Goal: Task Accomplishment & Management: Use online tool/utility

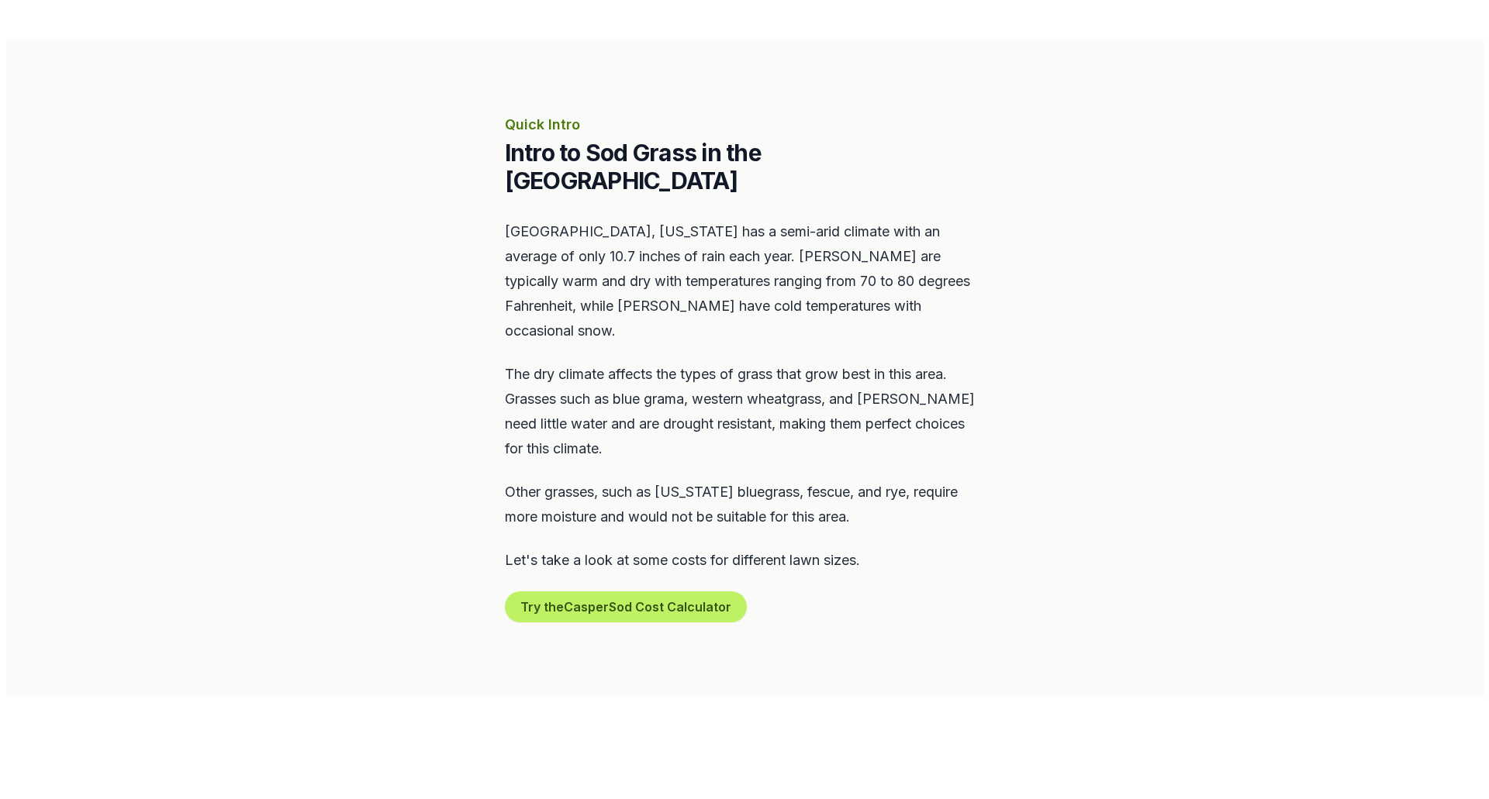
scroll to position [698, 0]
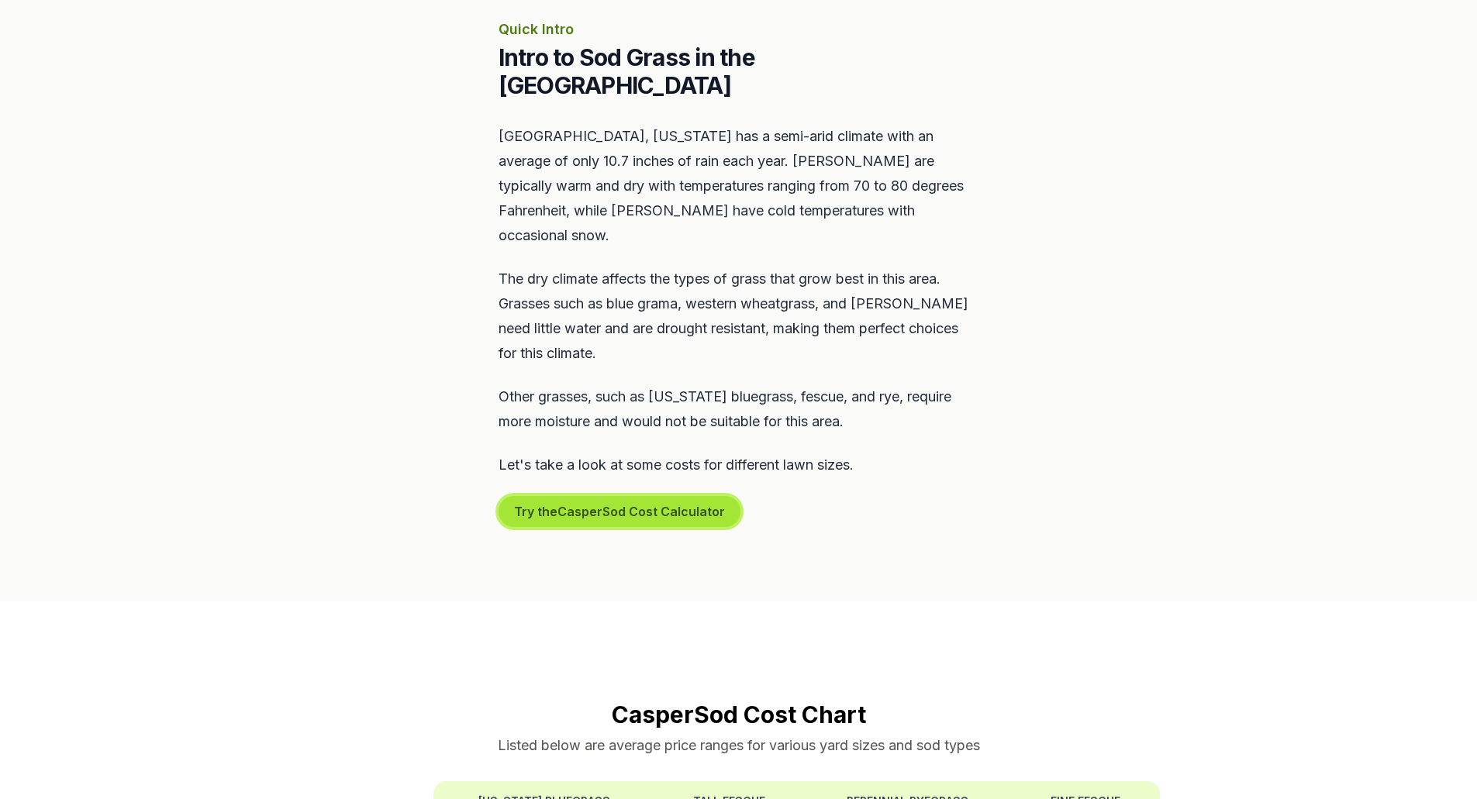
click at [640, 496] on button "Try the Casper Sod Cost Calculator" at bounding box center [620, 511] width 242 height 31
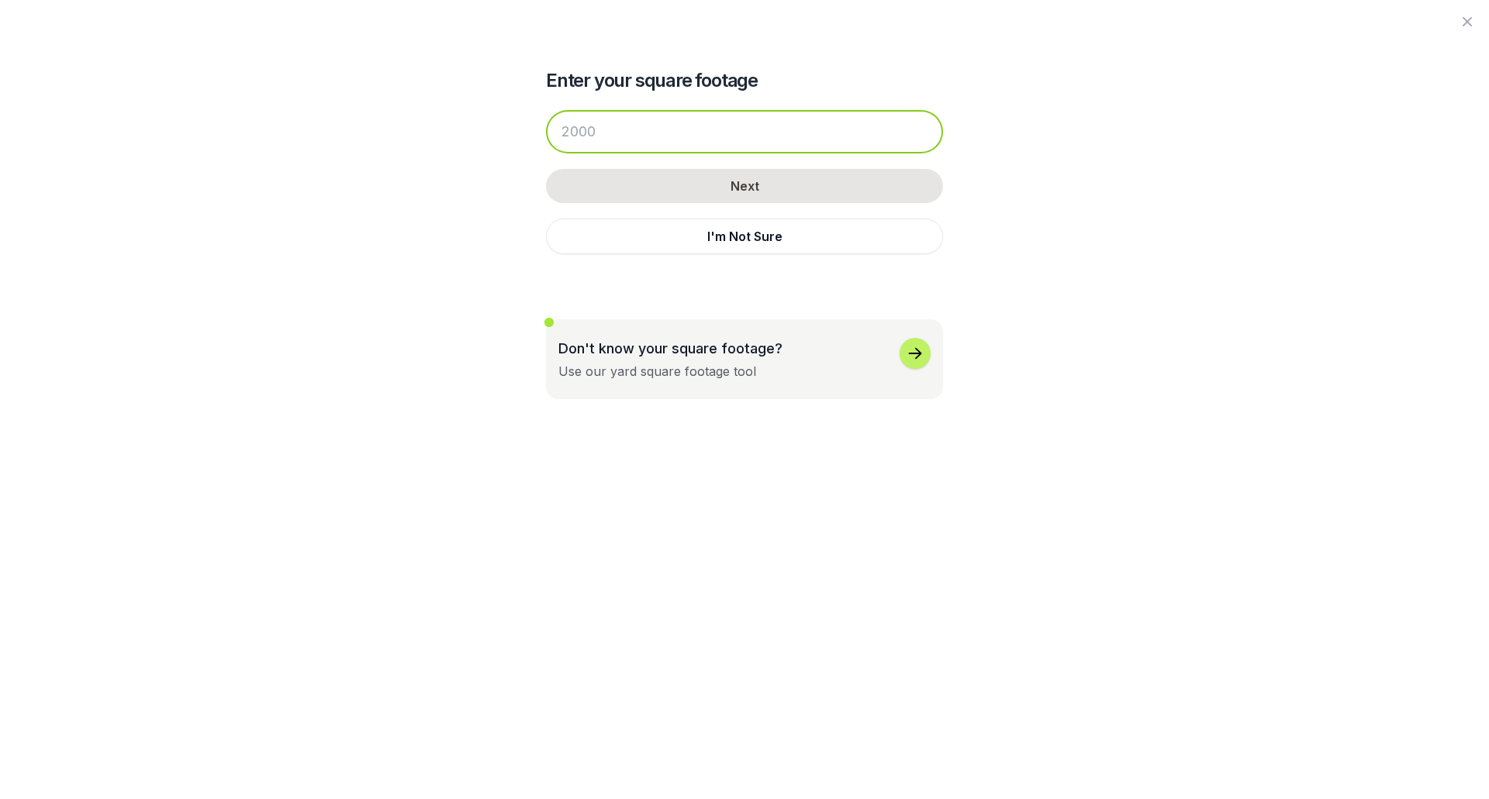
drag, startPoint x: 609, startPoint y: 133, endPoint x: 582, endPoint y: 132, distance: 27.2
click at [582, 132] on input "number" at bounding box center [744, 131] width 397 height 43
click at [611, 136] on input "number" at bounding box center [744, 131] width 397 height 43
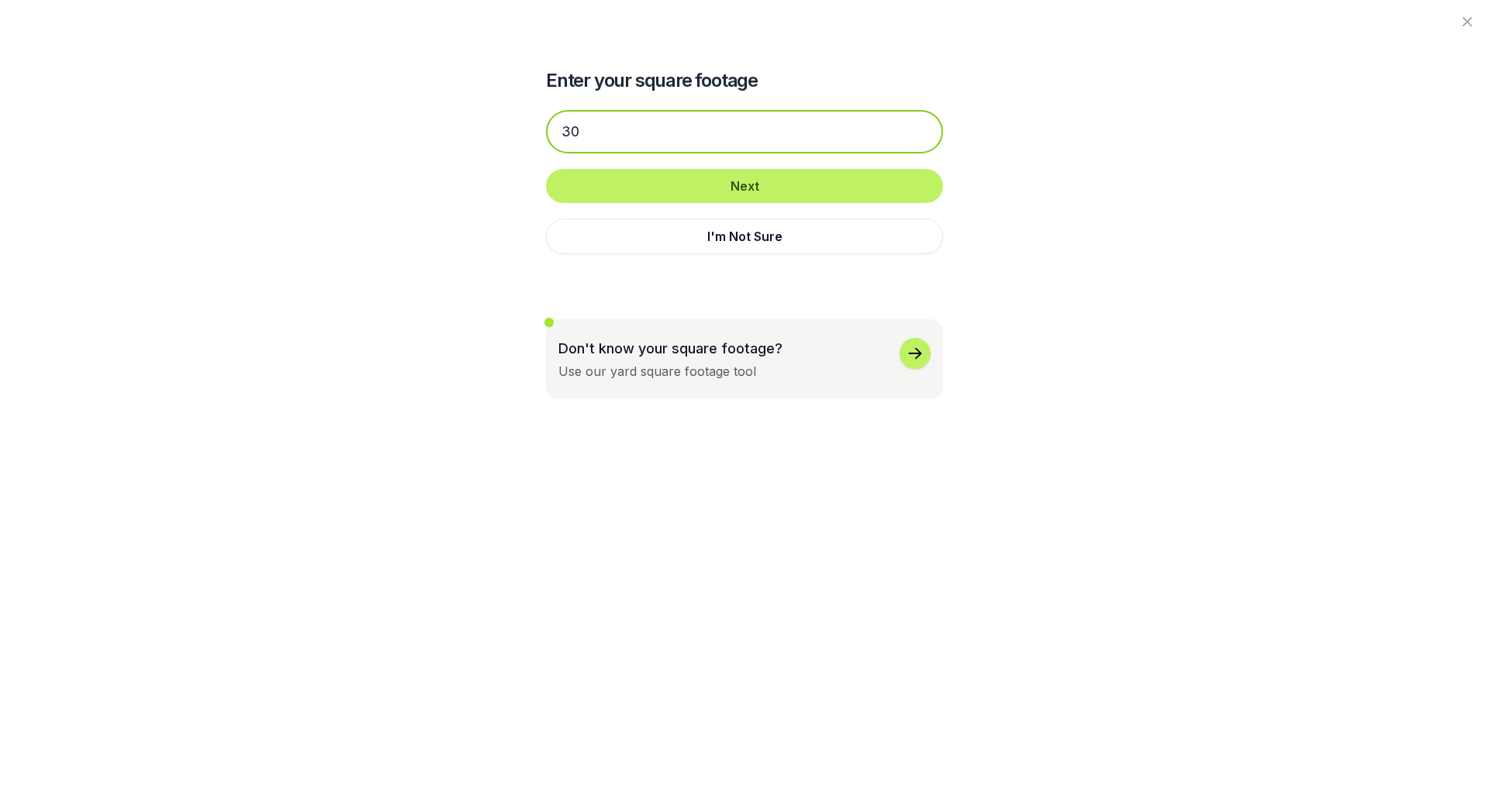
type input "3"
type input "400"
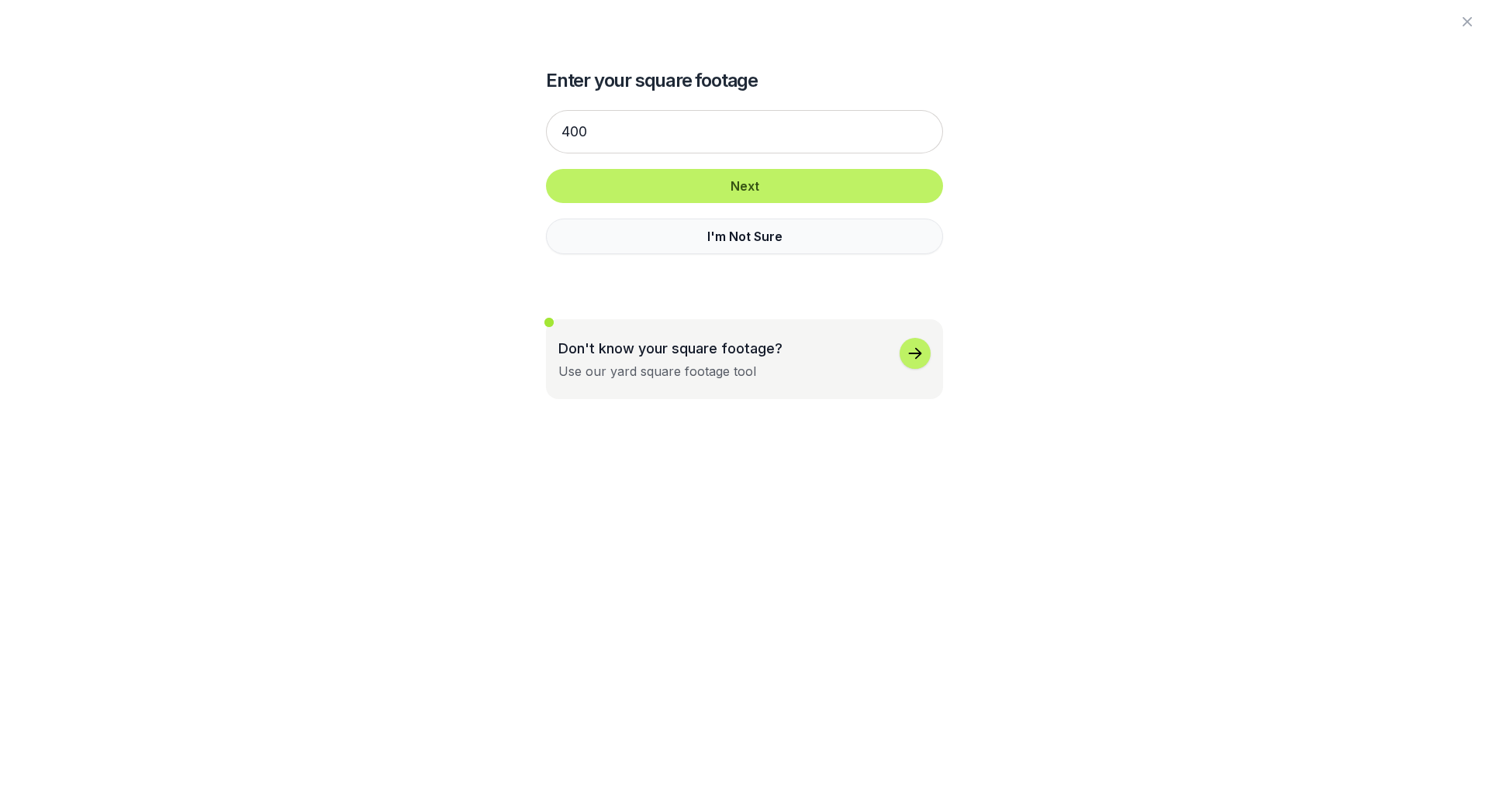
click at [675, 243] on button "I'm Not Sure" at bounding box center [744, 237] width 397 height 36
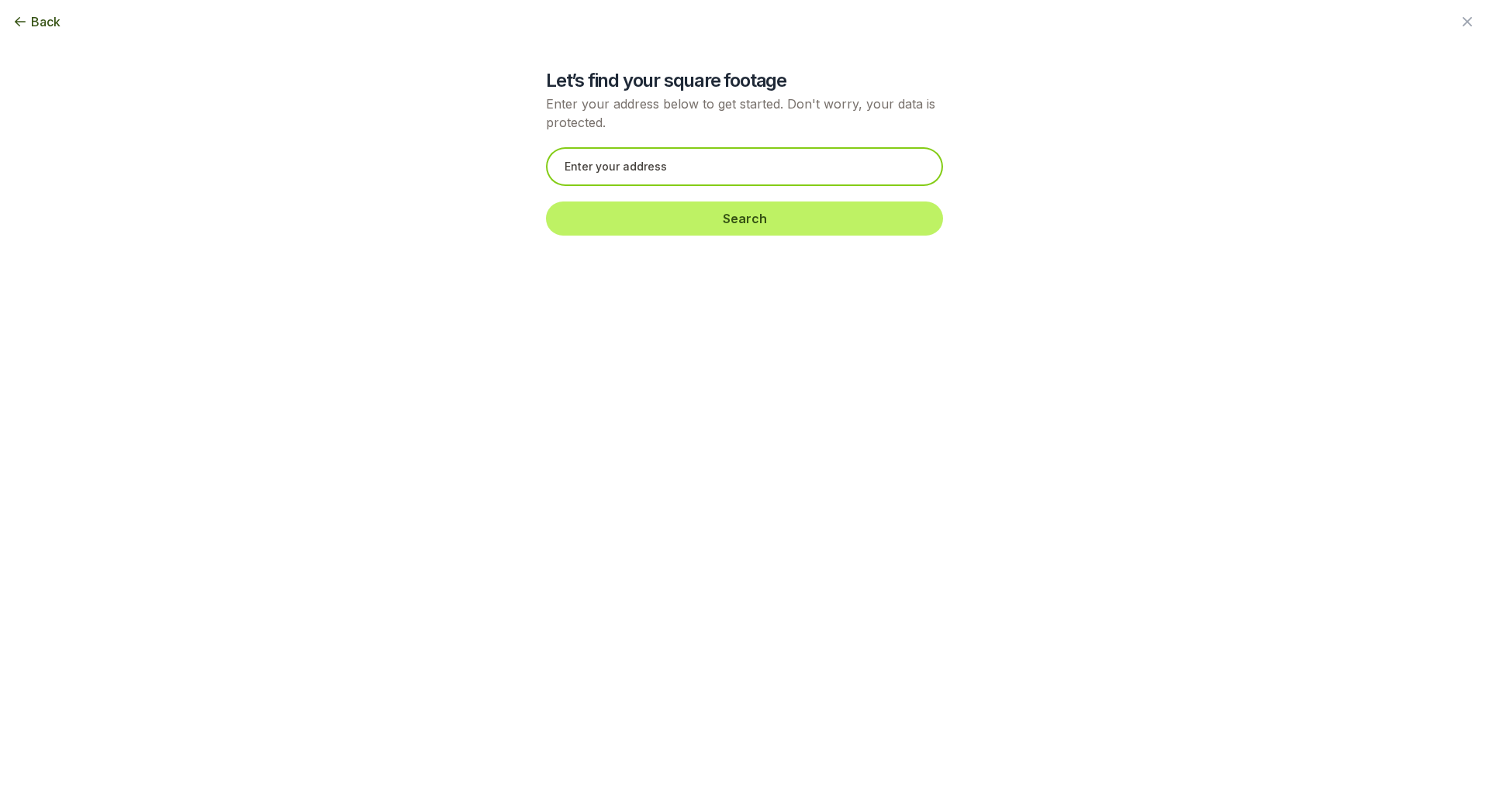
click at [659, 170] on input "text" at bounding box center [744, 166] width 397 height 39
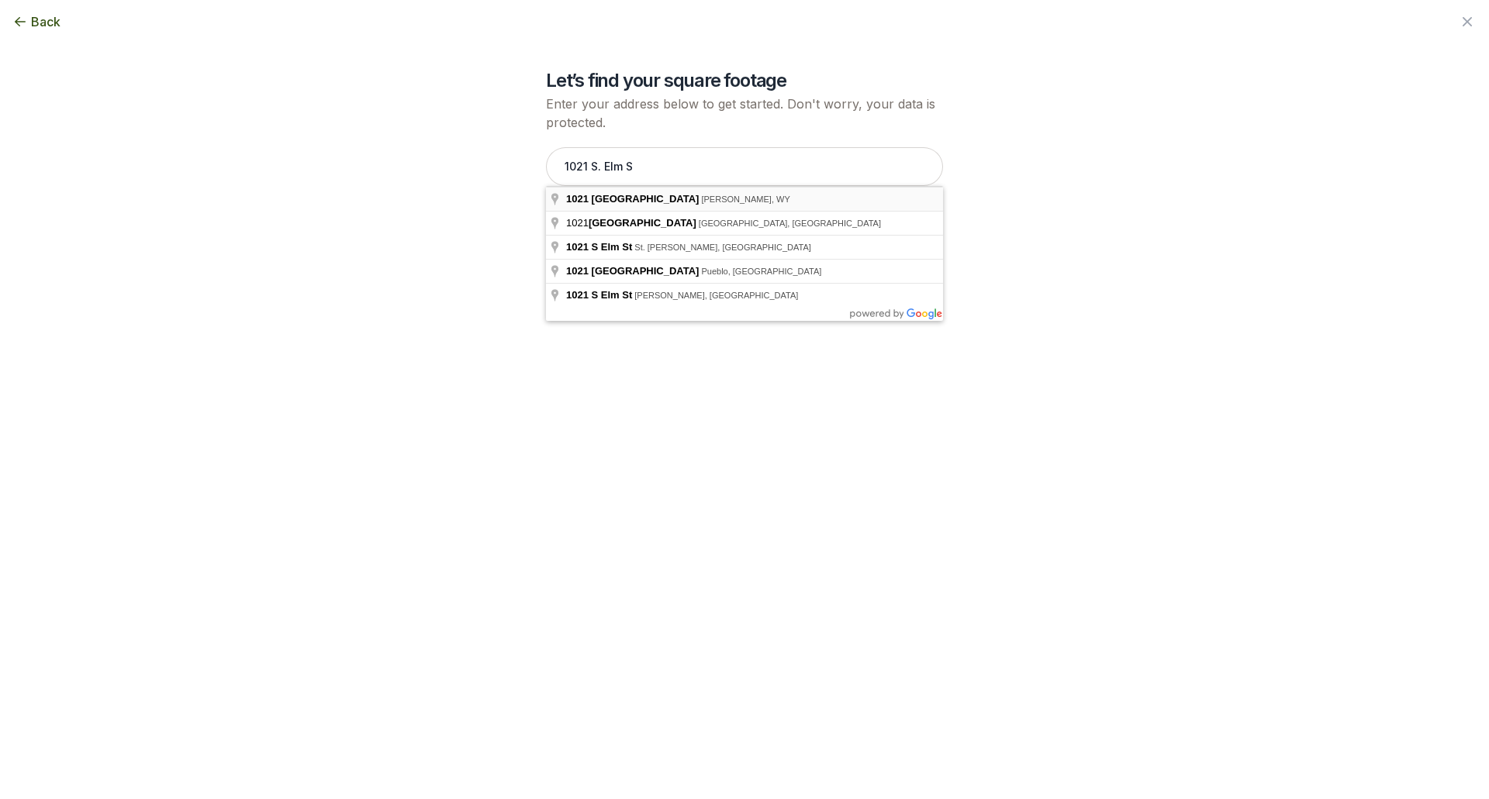
type input "[STREET_ADDRESS]"
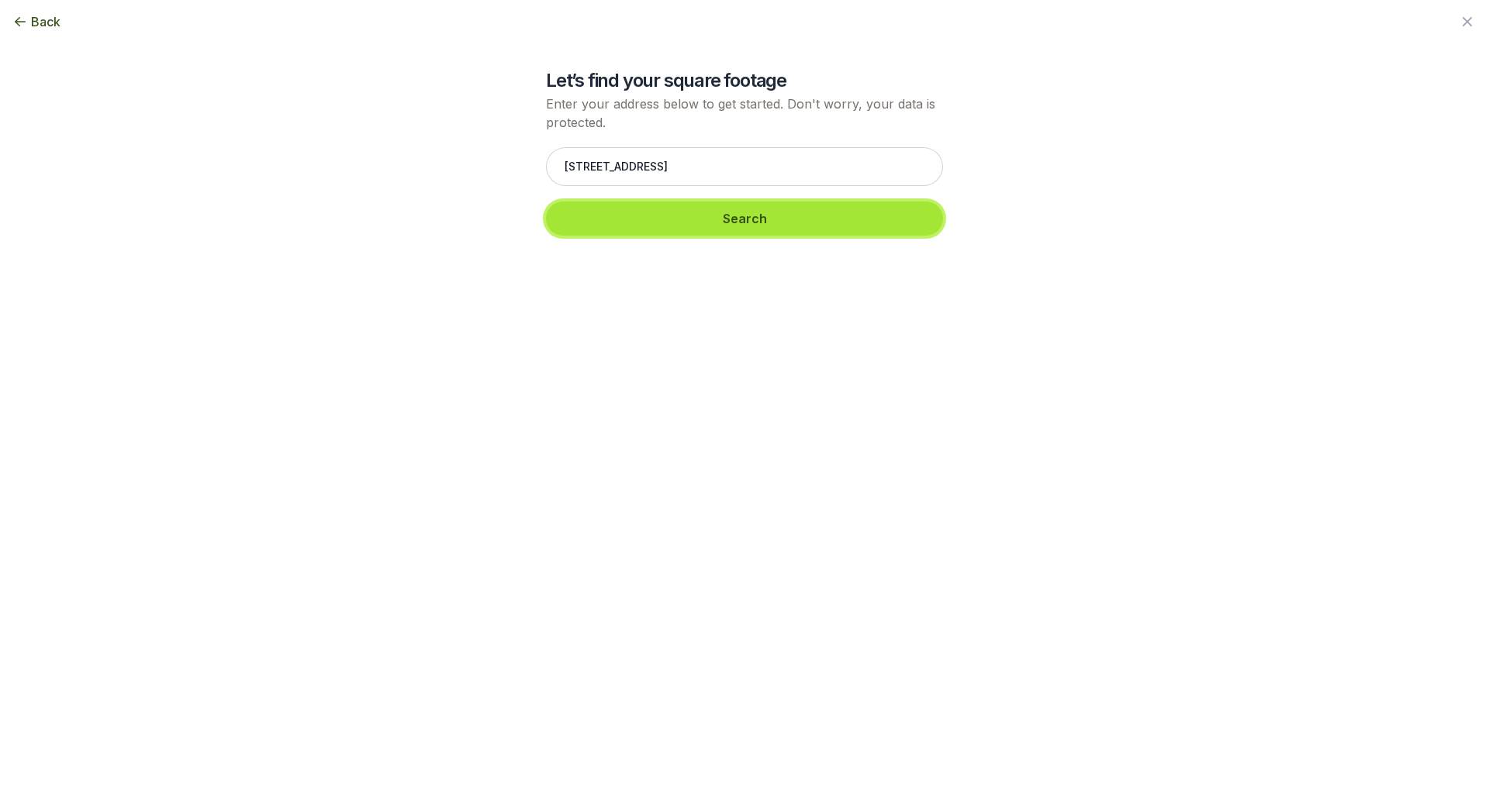
click at [676, 219] on button "Search" at bounding box center [744, 219] width 397 height 34
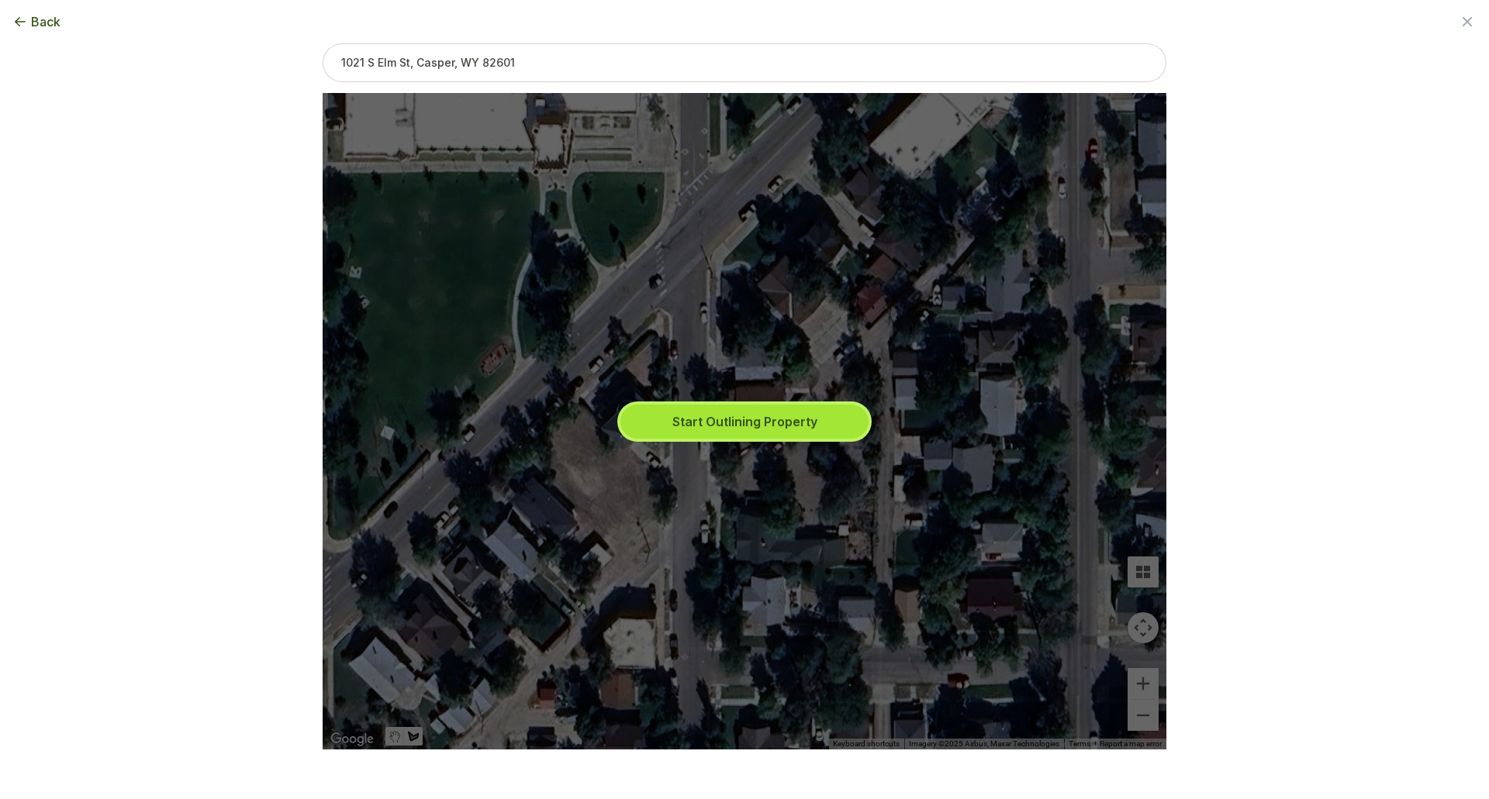
click at [795, 421] on button "Start Outlining Property" at bounding box center [744, 422] width 248 height 34
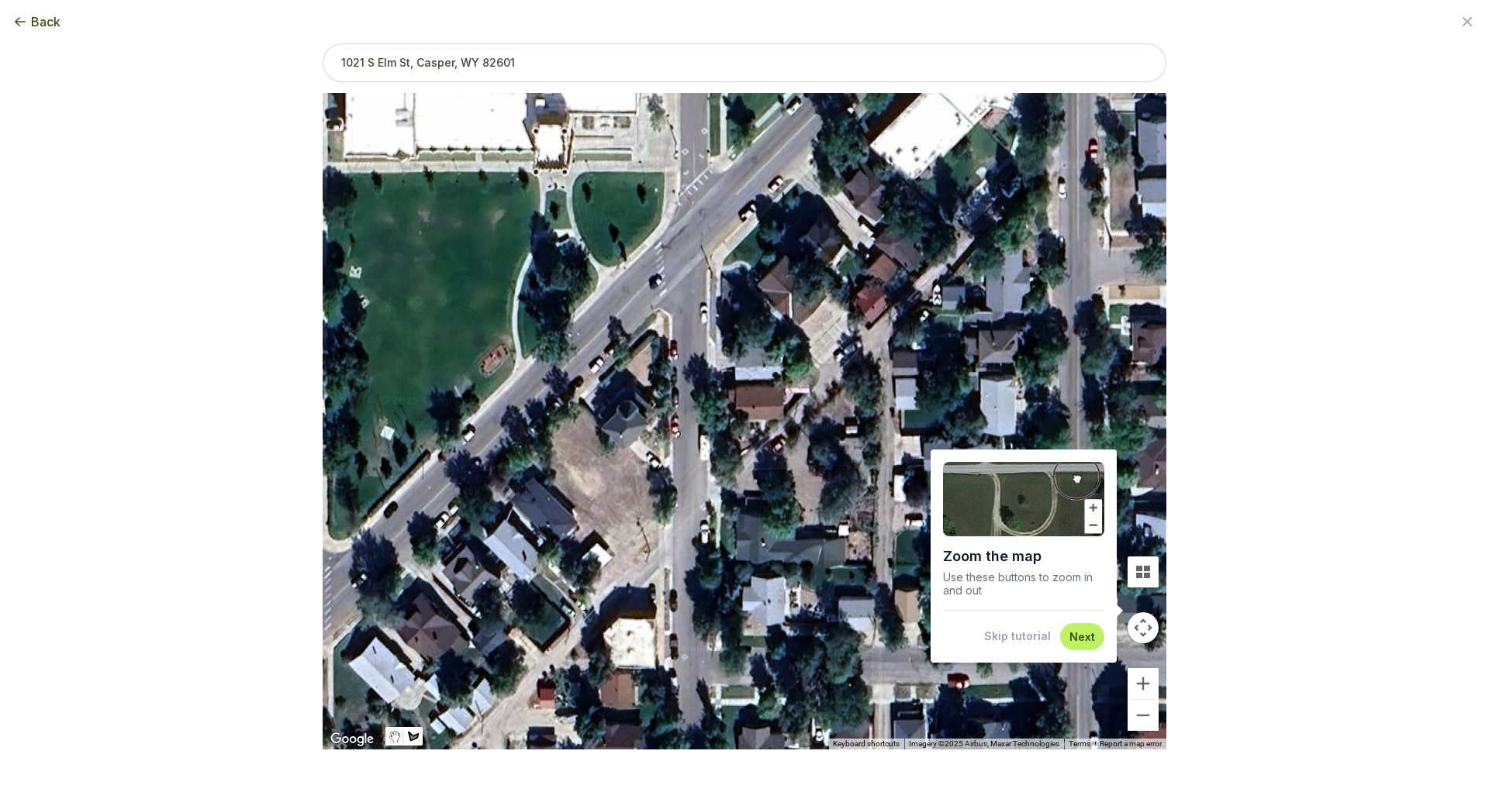
click at [1090, 637] on button "Next" at bounding box center [1082, 637] width 26 height 15
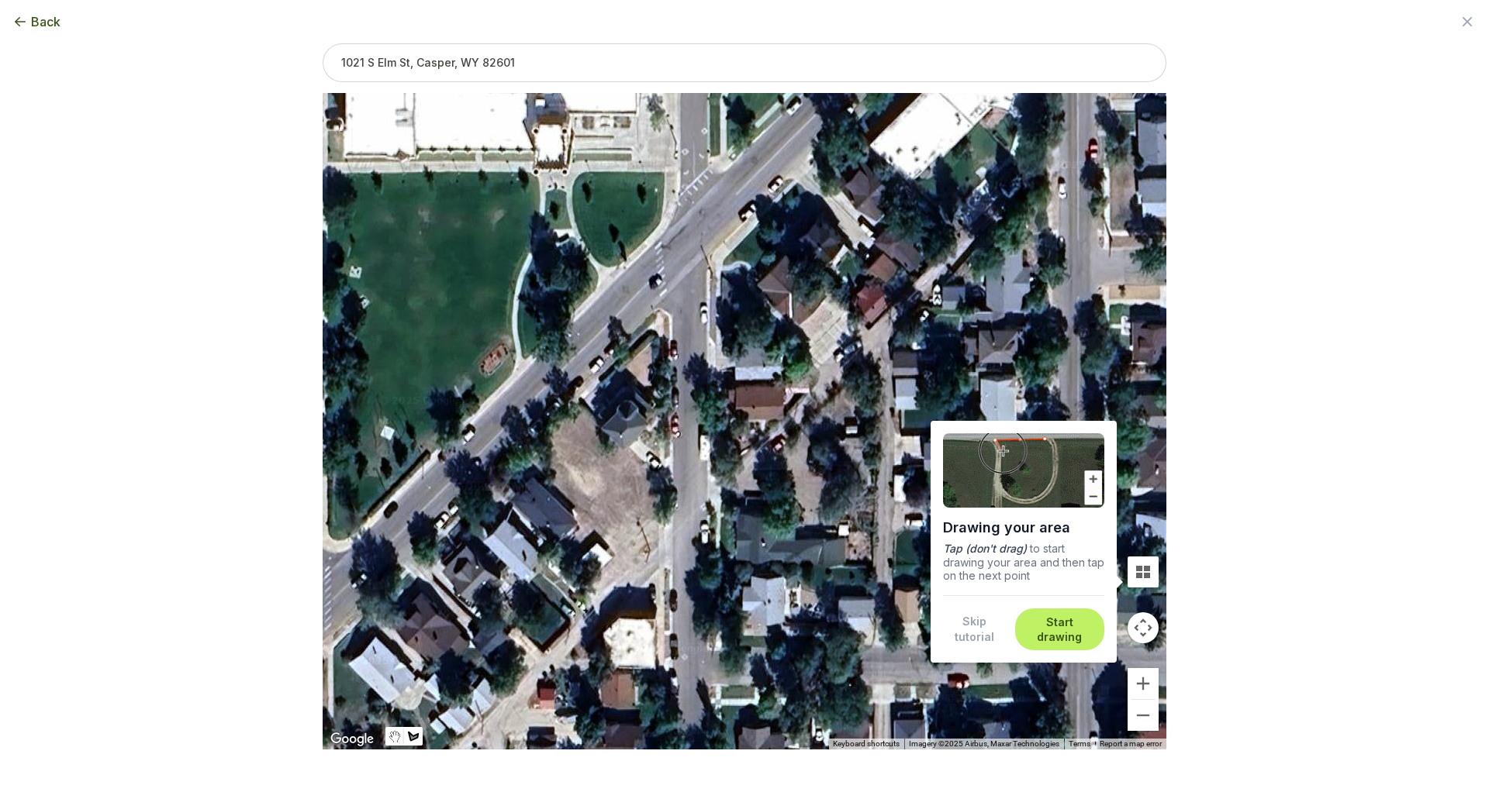
click at [1076, 631] on button "Start drawing" at bounding box center [1059, 630] width 71 height 30
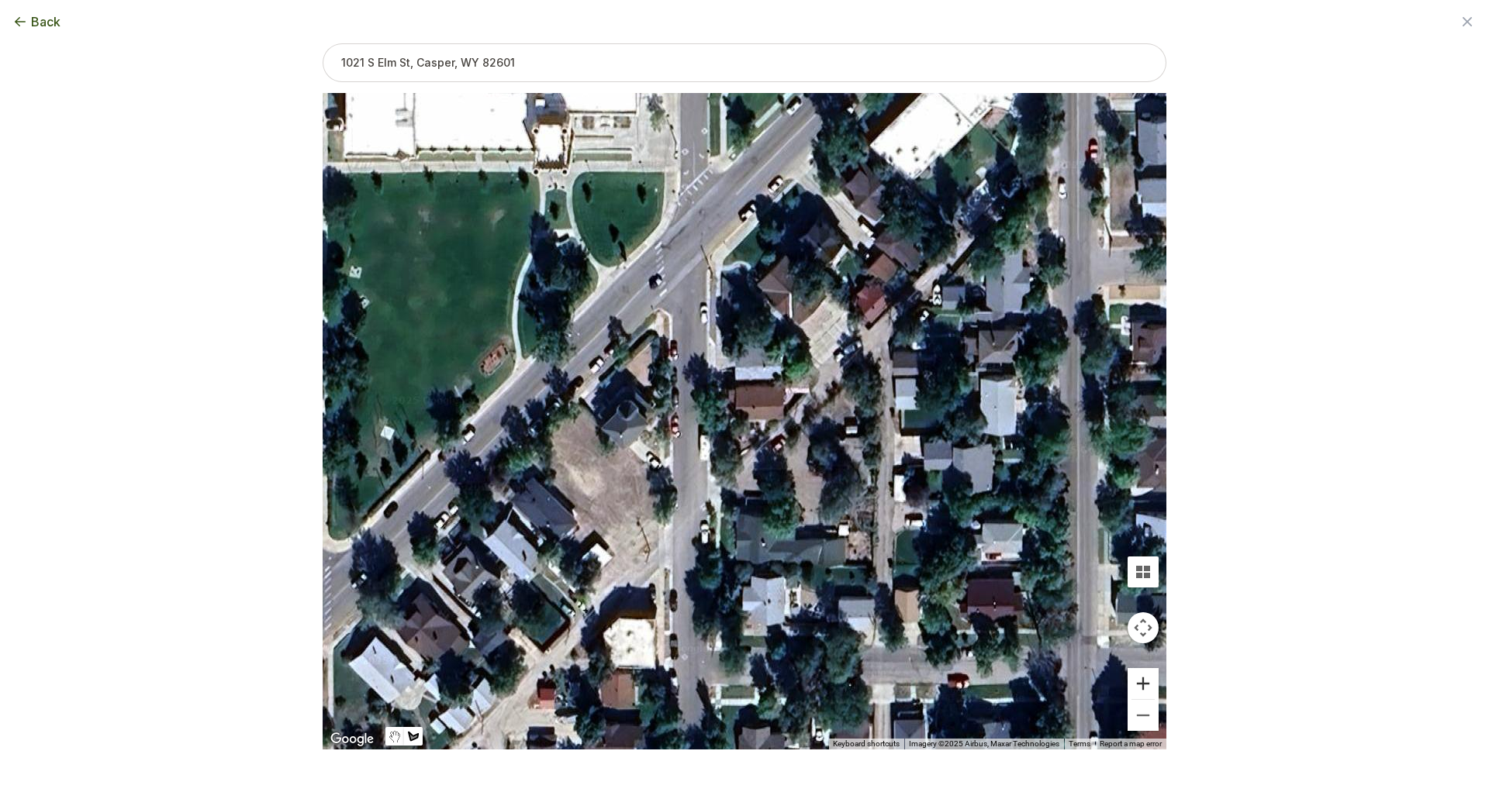
click at [1139, 683] on button "Zoom in" at bounding box center [1142, 683] width 31 height 31
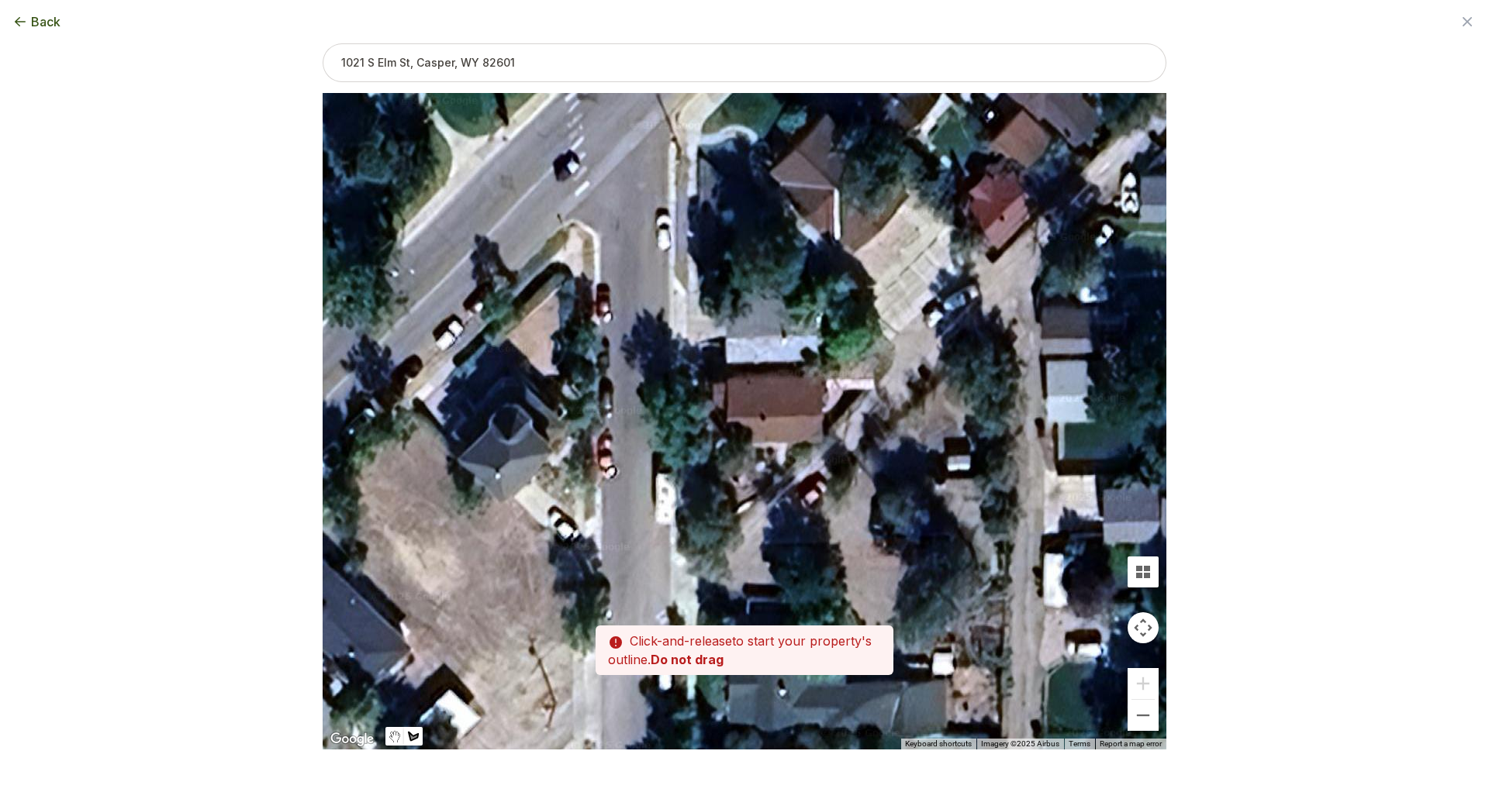
drag, startPoint x: 696, startPoint y: 431, endPoint x: 696, endPoint y: 458, distance: 27.1
click at [696, 458] on div at bounding box center [745, 422] width 844 height 657
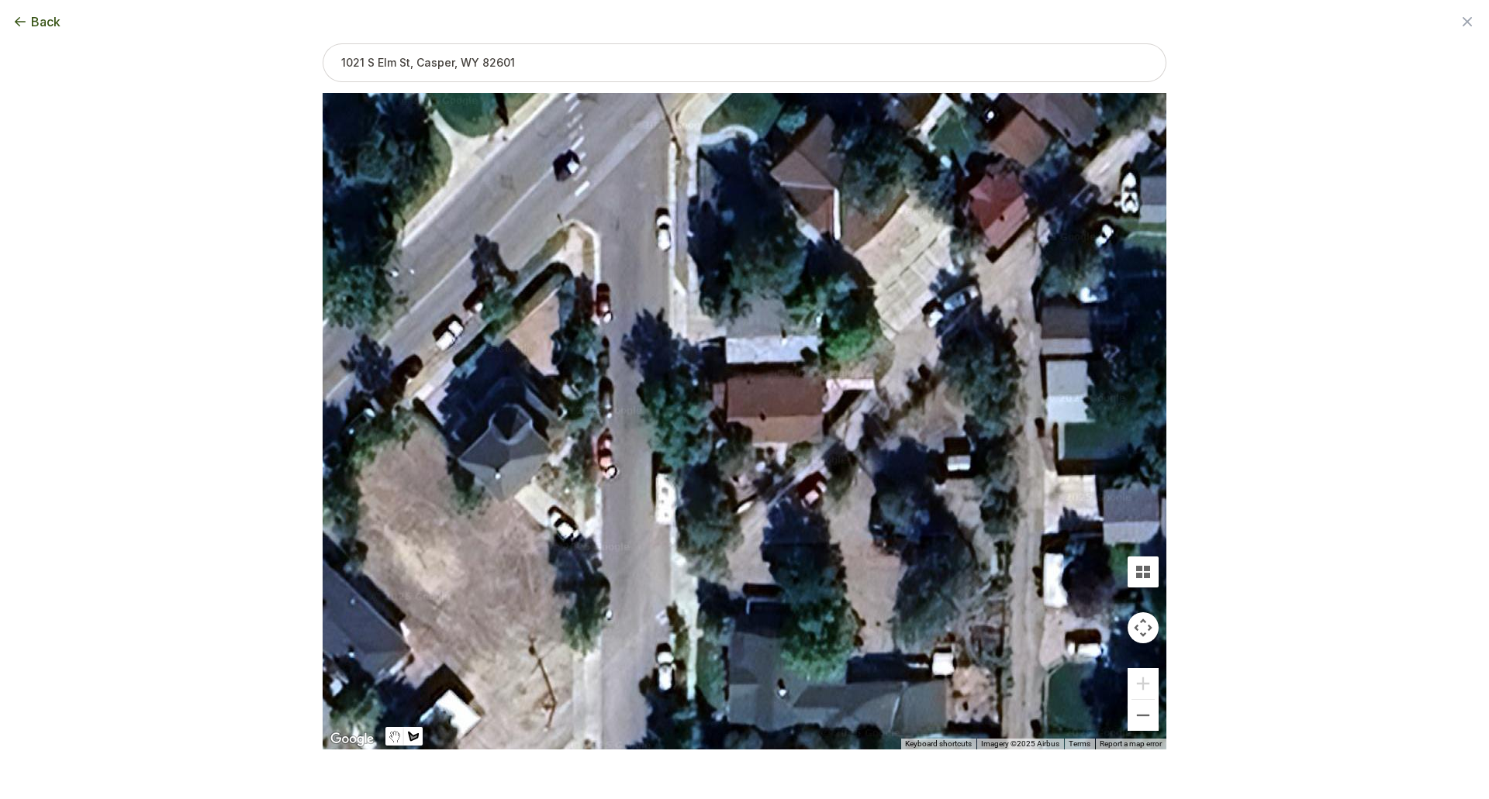
click at [776, 454] on div at bounding box center [745, 422] width 844 height 657
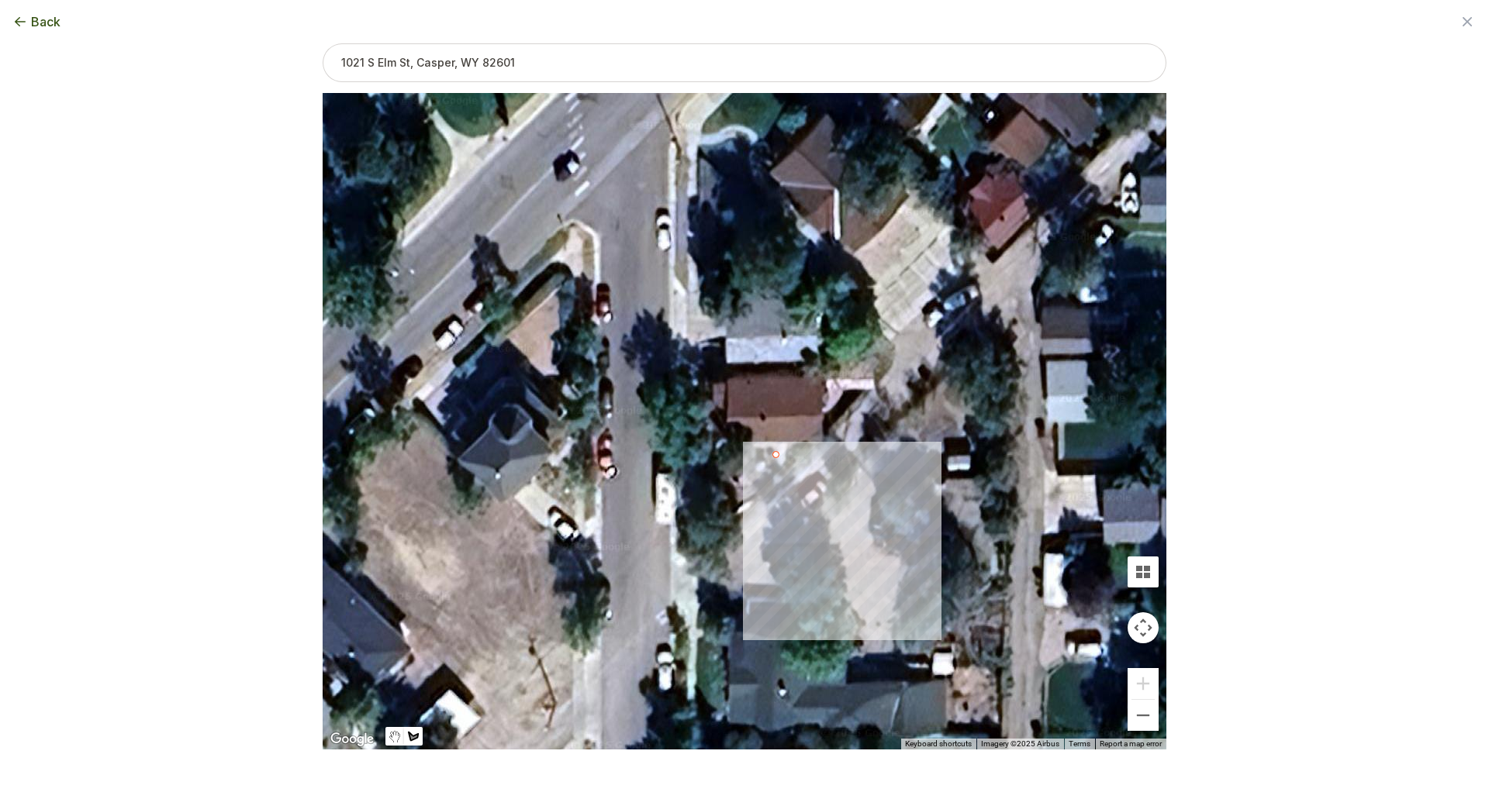
click at [775, 475] on div at bounding box center [745, 422] width 844 height 657
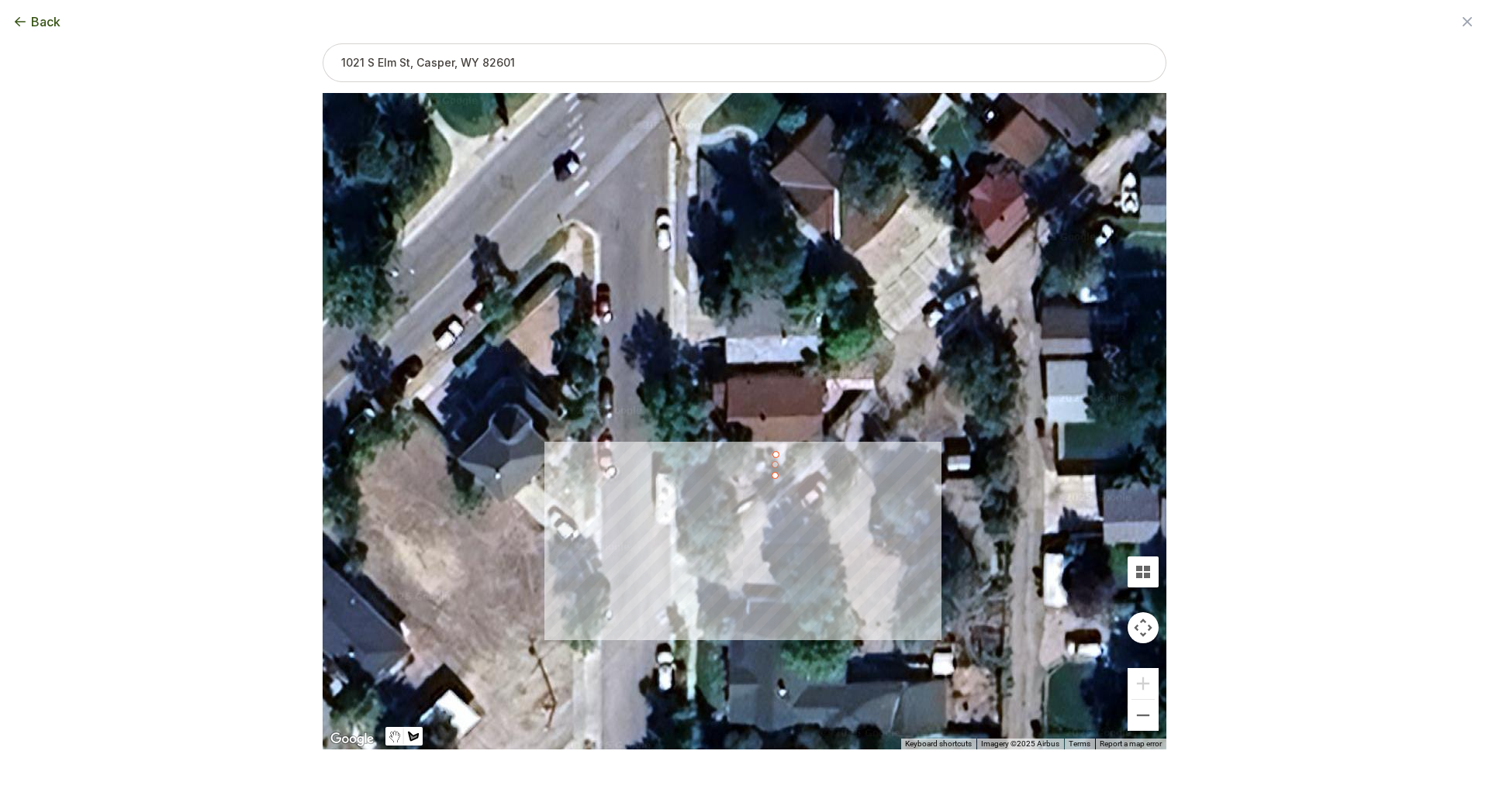
click at [703, 545] on div at bounding box center [745, 422] width 844 height 657
click at [703, 455] on div at bounding box center [745, 422] width 844 height 657
click at [775, 452] on div at bounding box center [745, 422] width 844 height 657
type input "859"
click at [870, 778] on button "Next step" at bounding box center [866, 774] width 53 height 15
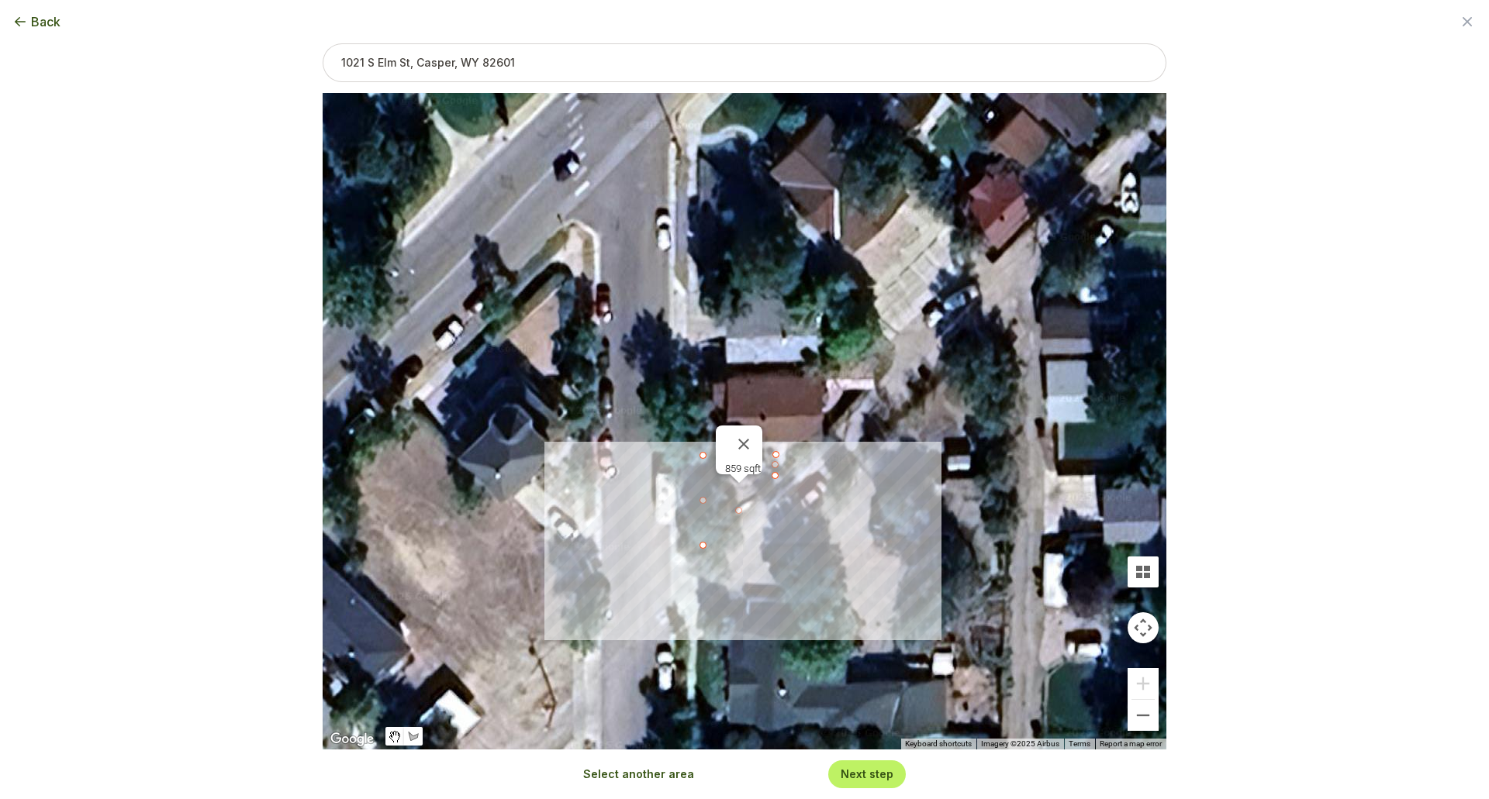
scroll to position [0, 0]
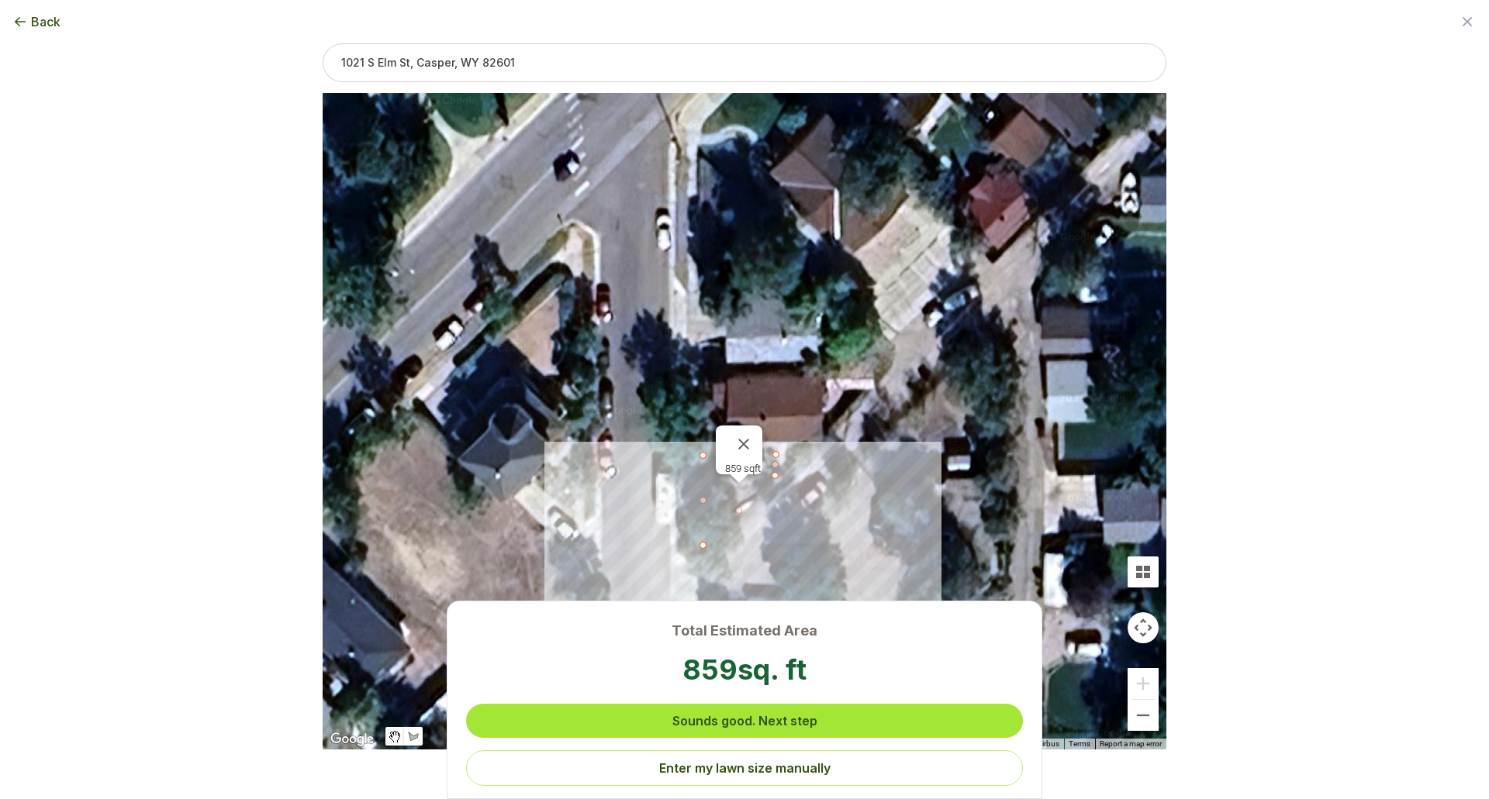
click at [783, 726] on button "Sounds good. Next step" at bounding box center [744, 721] width 557 height 34
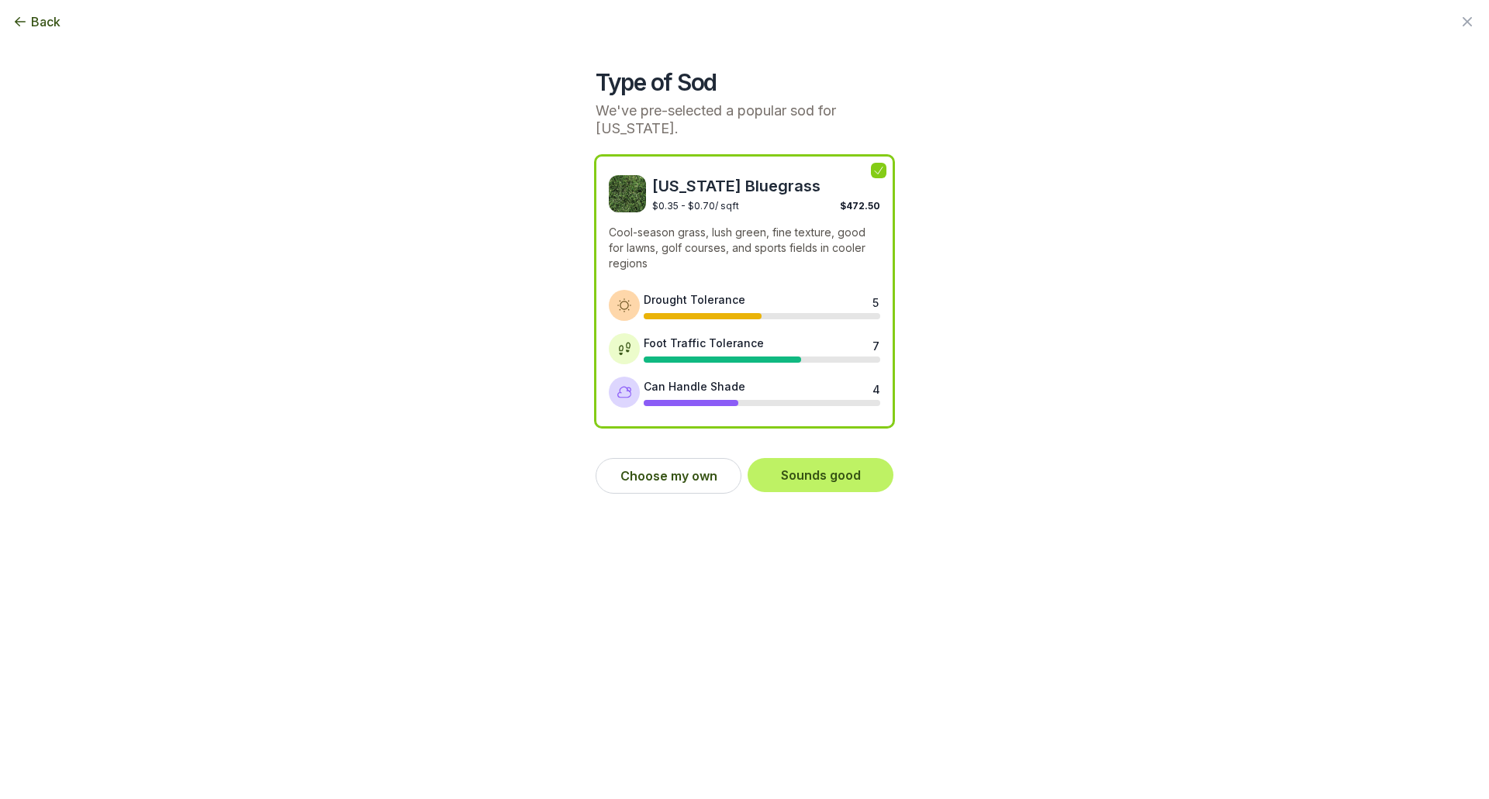
click at [802, 402] on div at bounding box center [762, 403] width 236 height 6
click at [702, 468] on button "Choose my own" at bounding box center [668, 476] width 146 height 36
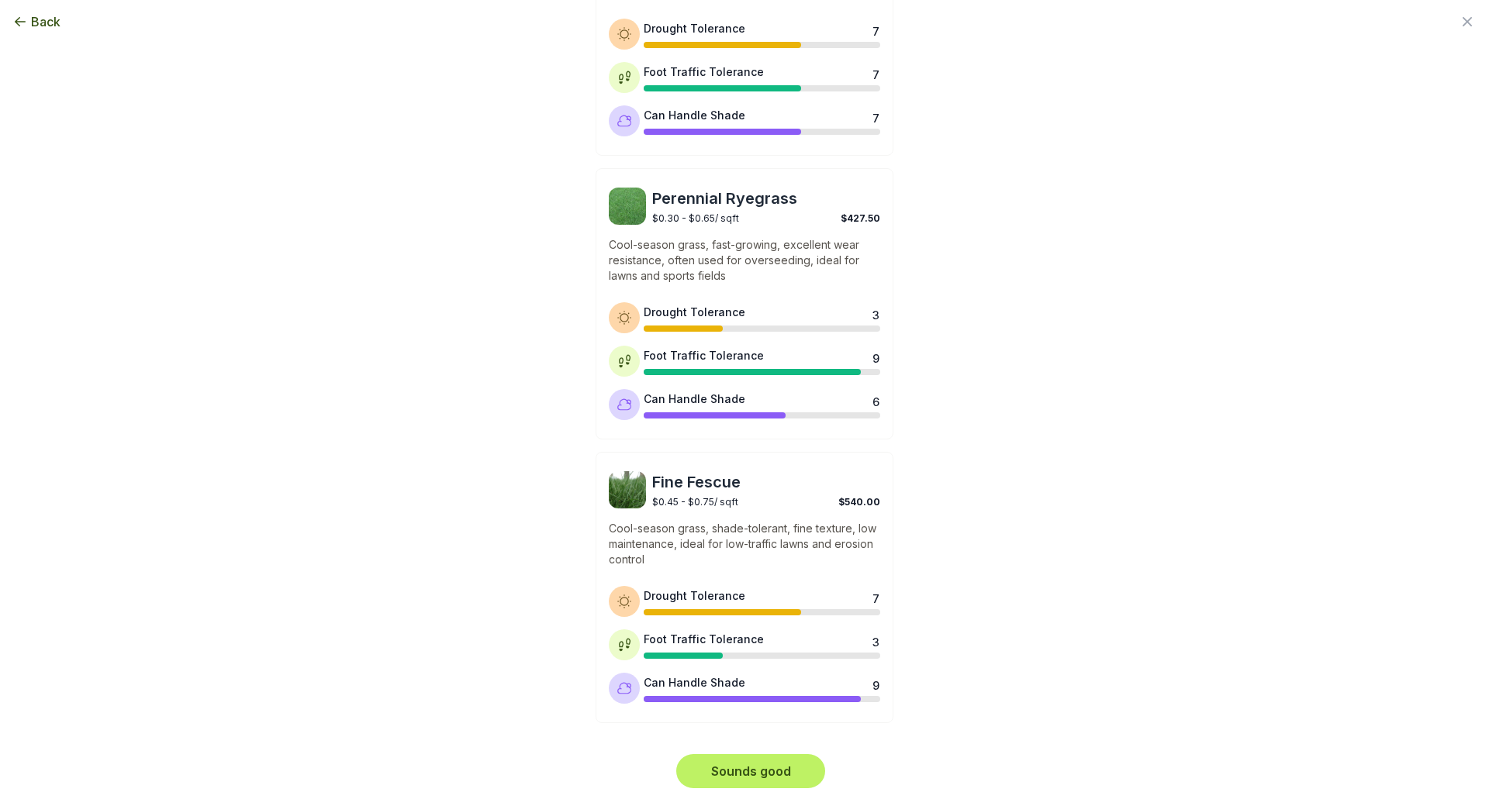
scroll to position [557, 0]
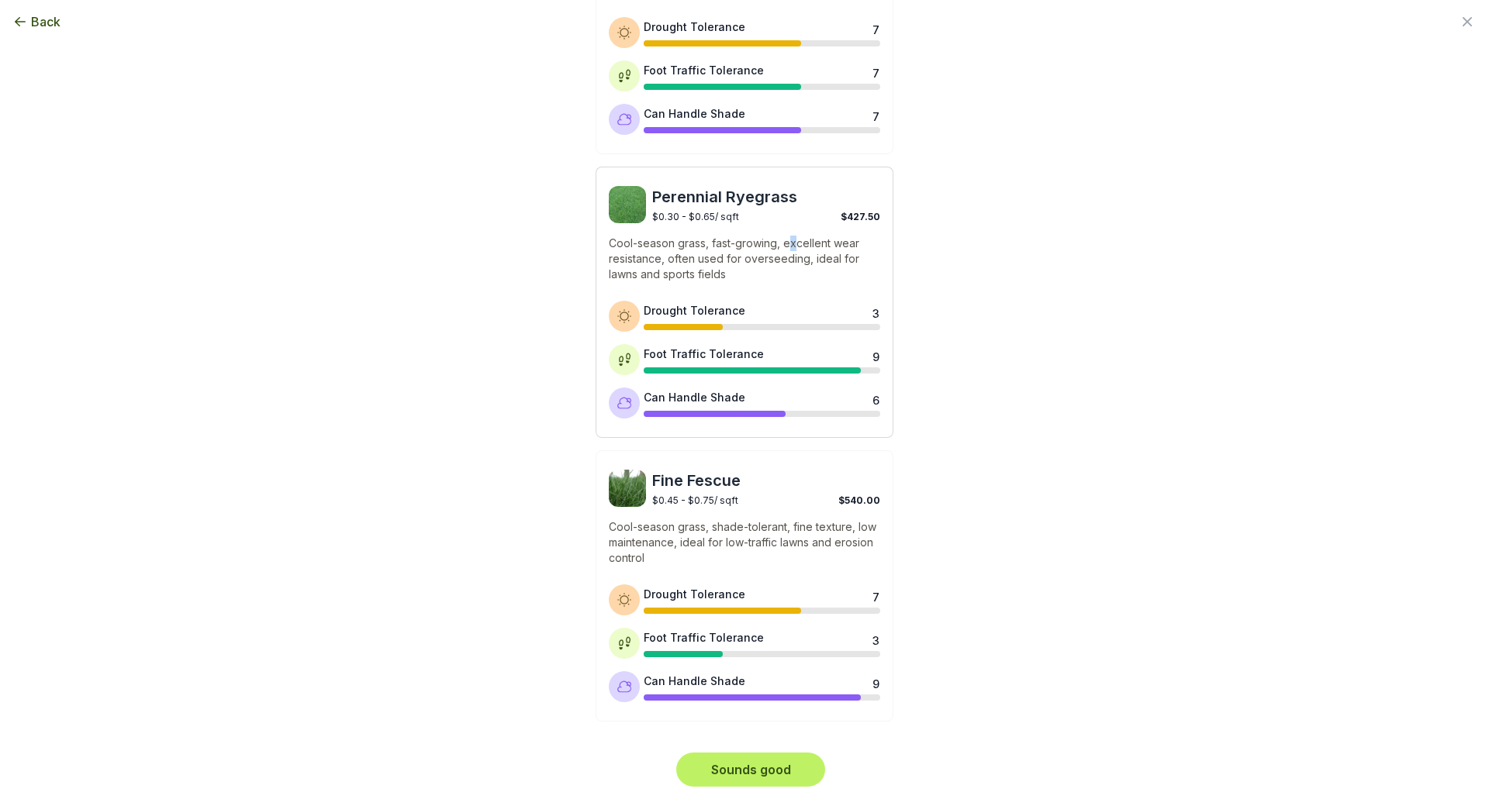
click at [789, 242] on p "Cool-season grass, fast-growing, excellent wear resistance, often used for over…" at bounding box center [744, 259] width 271 height 47
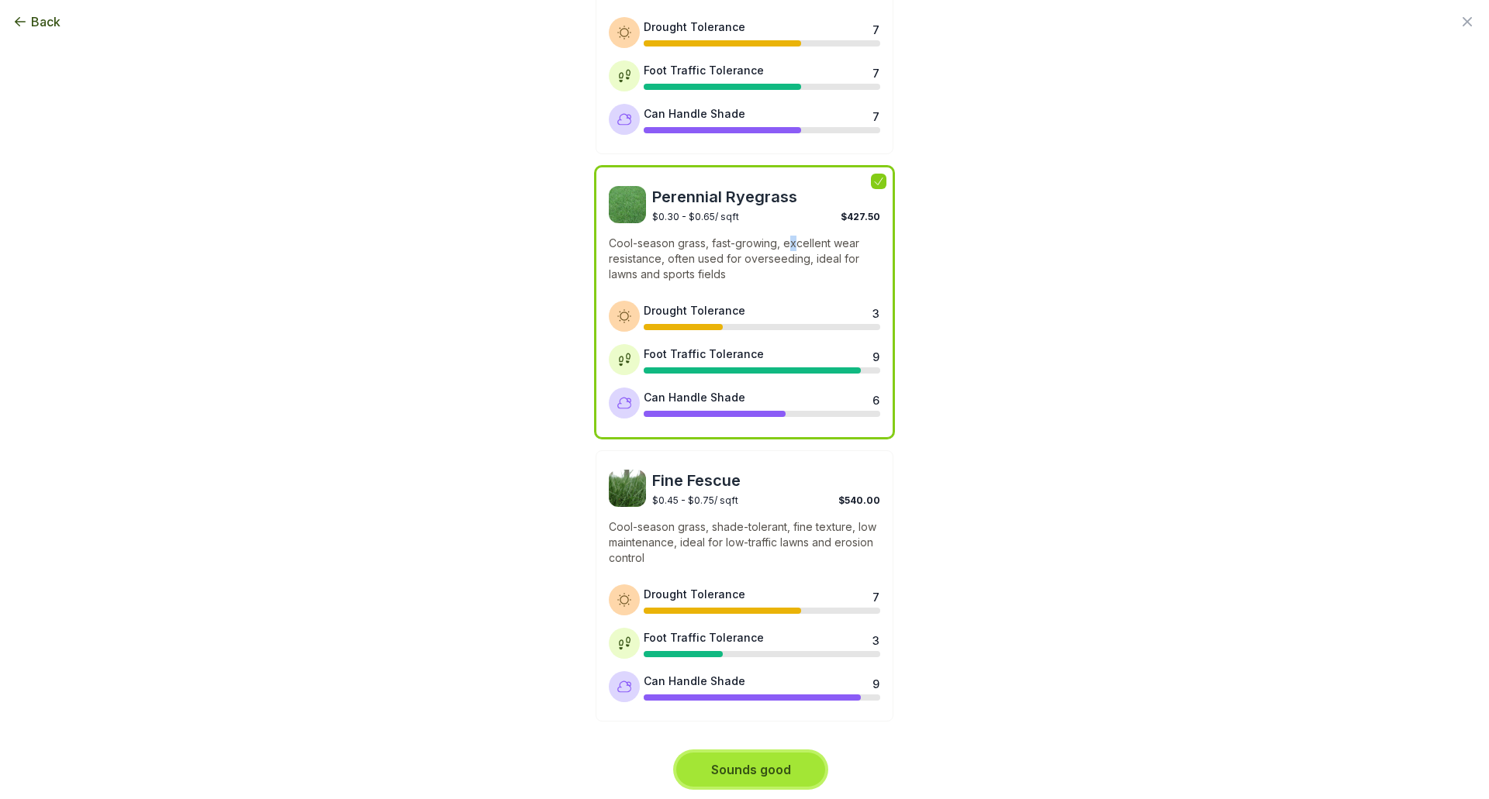
click at [747, 778] on button "Sounds good" at bounding box center [750, 770] width 149 height 34
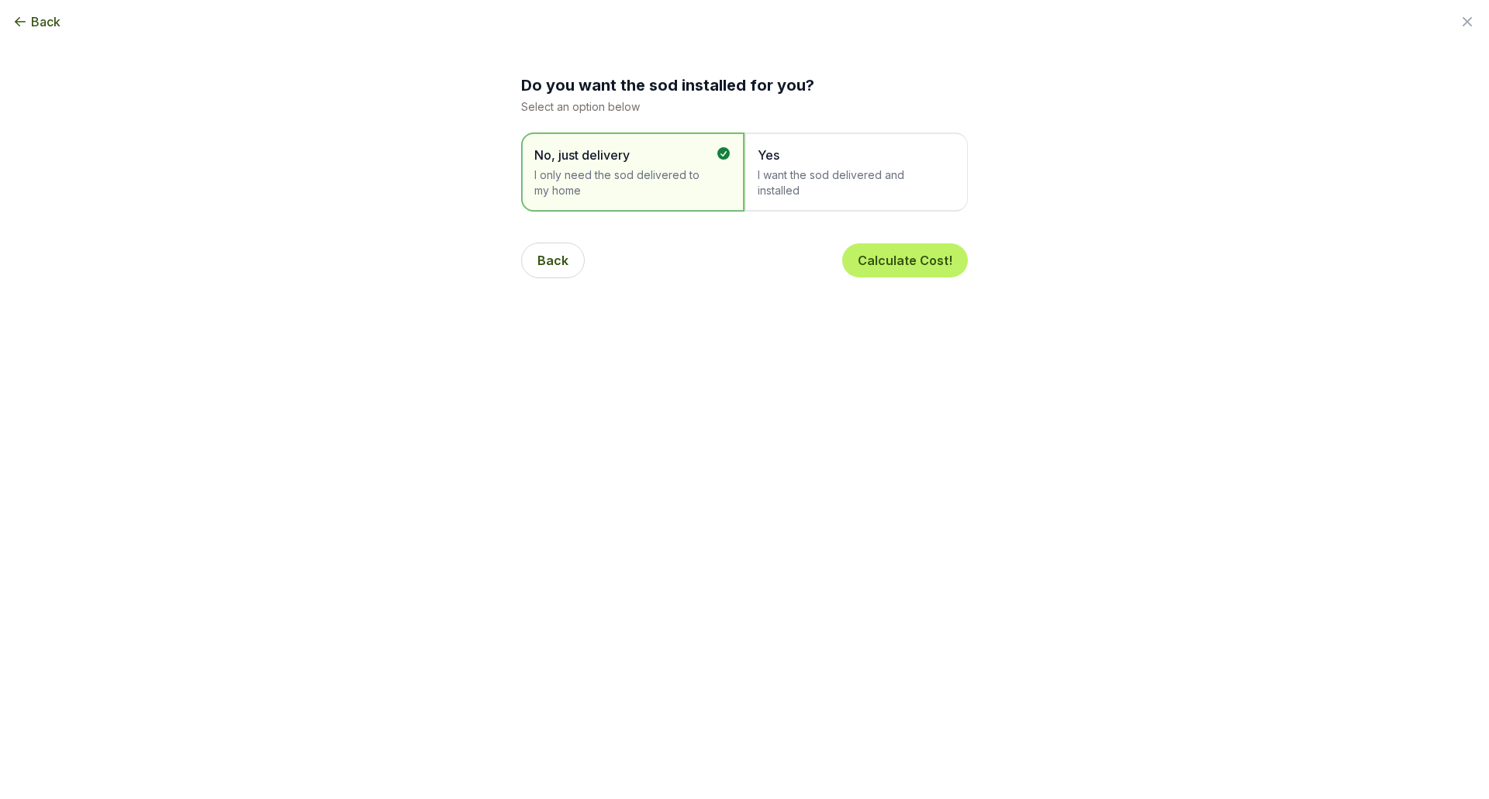
click at [792, 175] on span "I want the sod delivered and installed" at bounding box center [848, 182] width 181 height 31
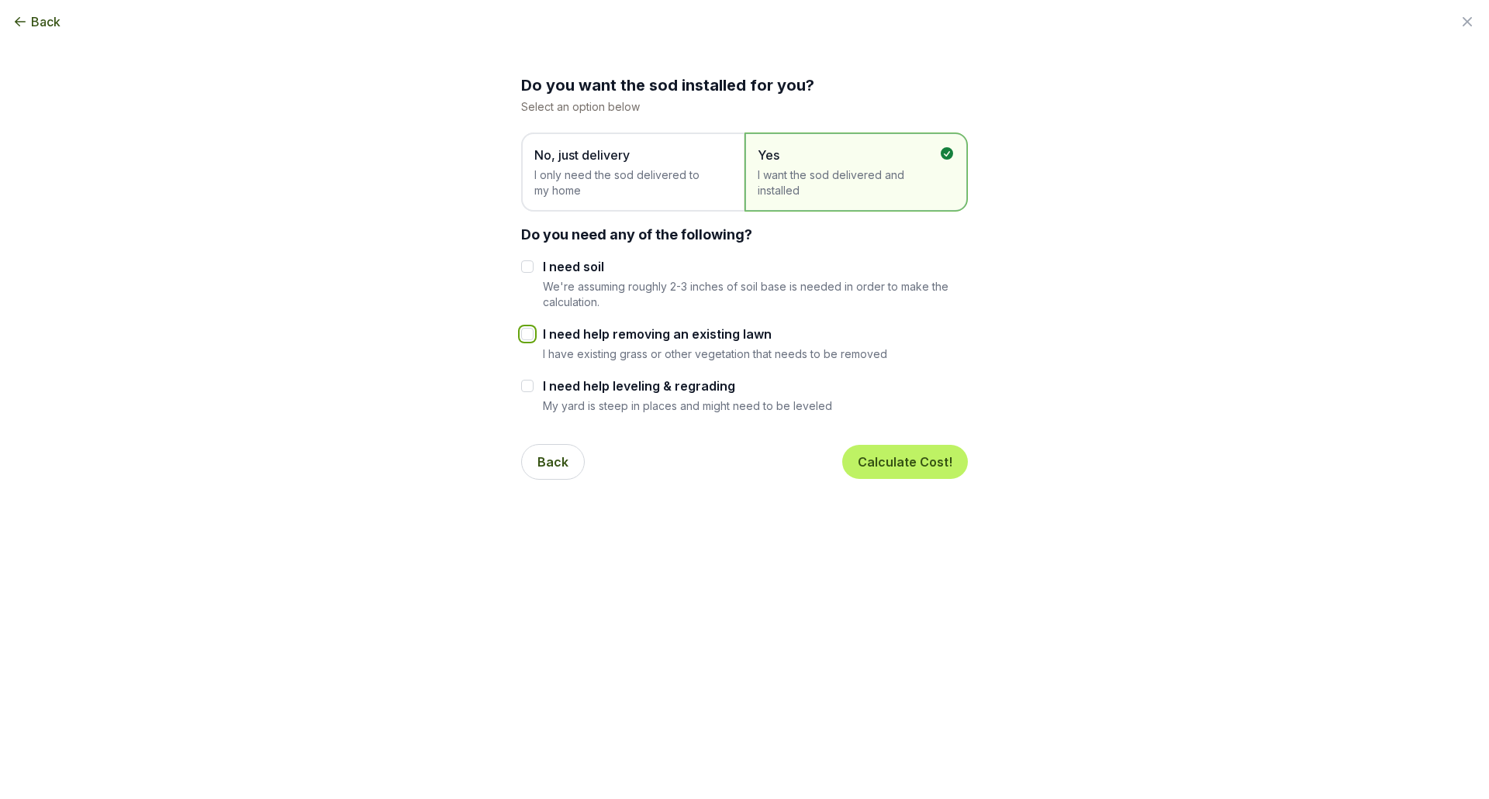
click at [524, 333] on input "I need help removing an existing lawn" at bounding box center [527, 334] width 12 height 12
checkbox input "true"
click at [907, 458] on button "Calculate Cost!" at bounding box center [905, 462] width 126 height 34
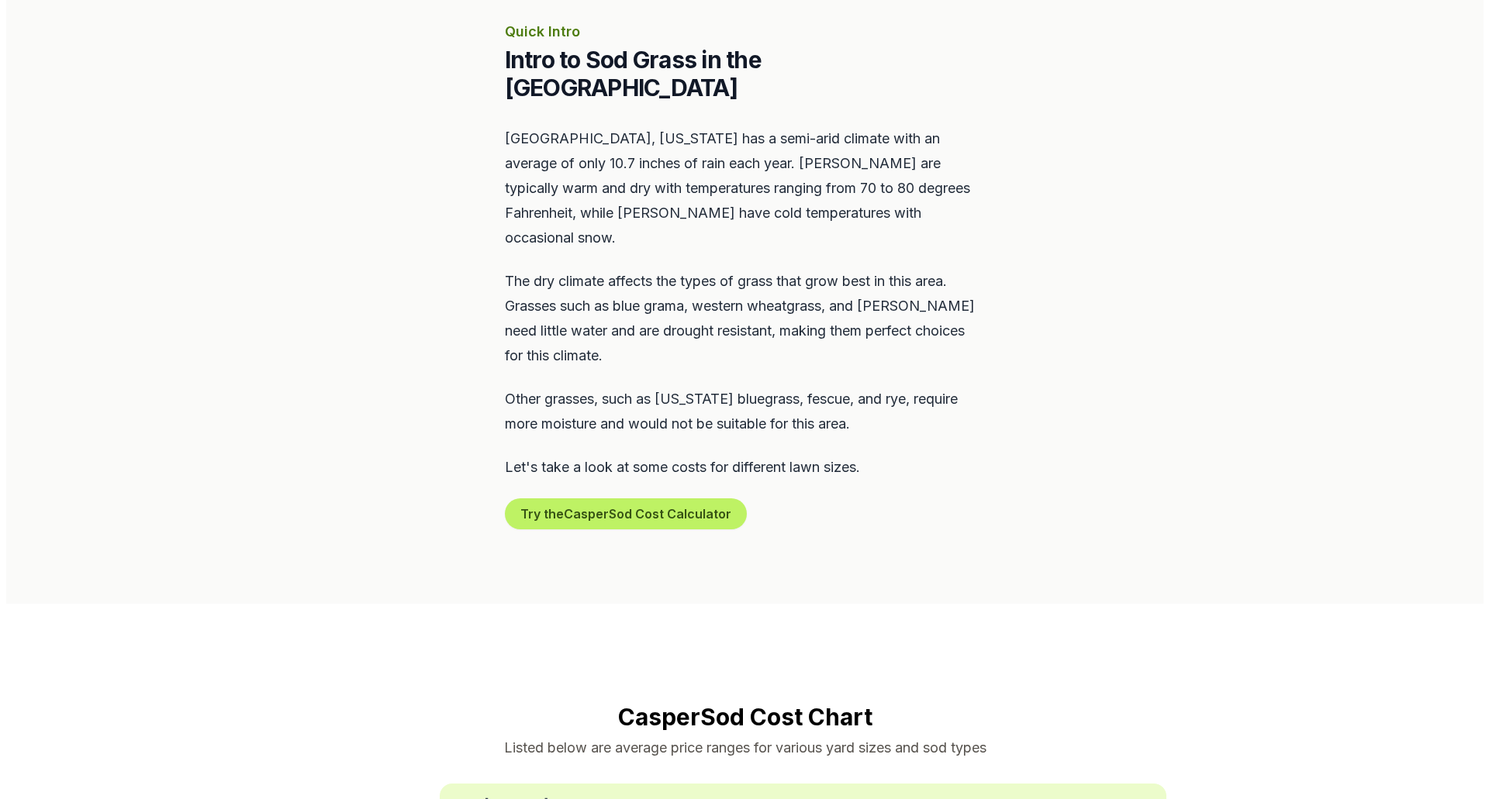
scroll to position [698, 0]
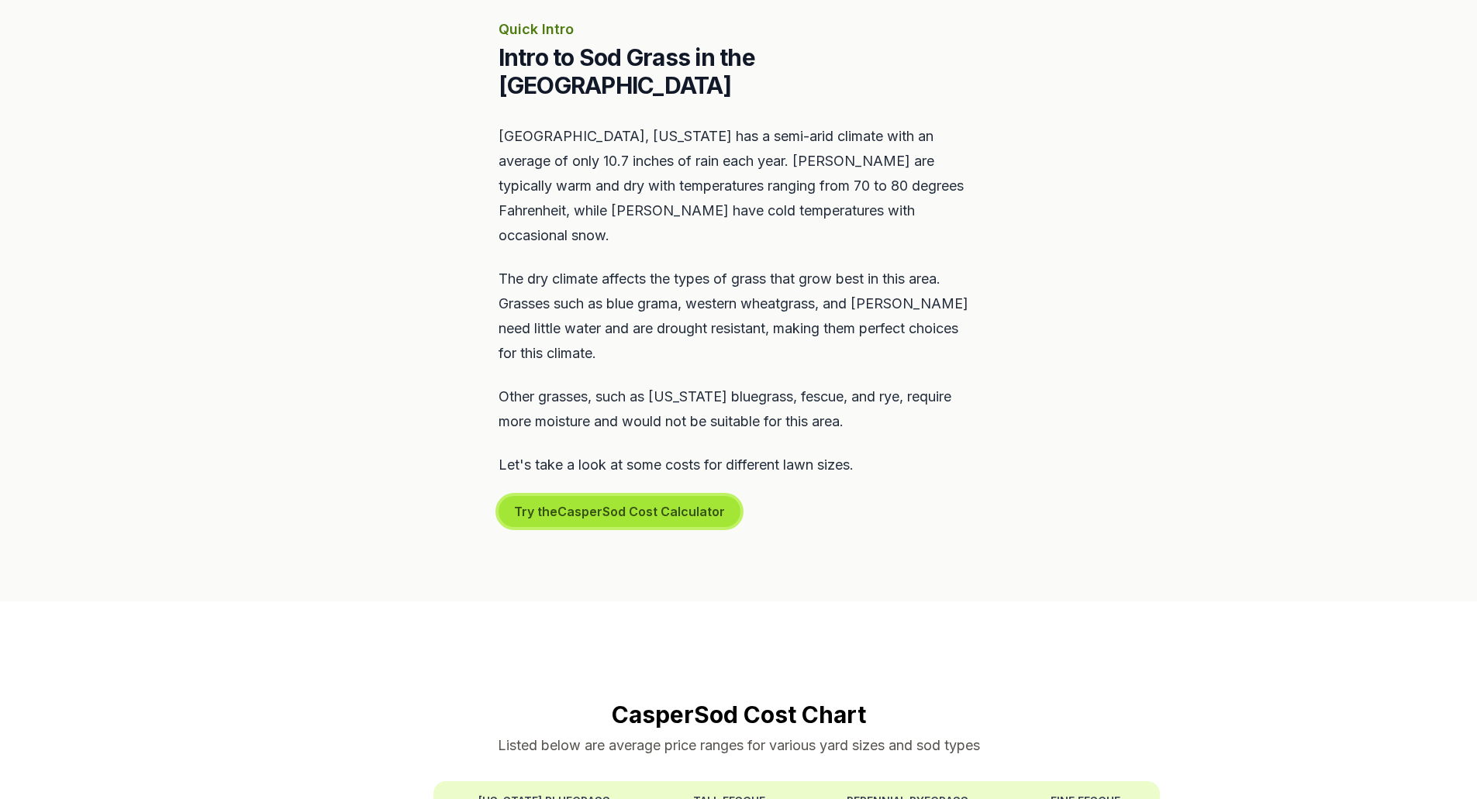
click at [634, 496] on button "Try the Casper Sod Cost Calculator" at bounding box center [620, 511] width 242 height 31
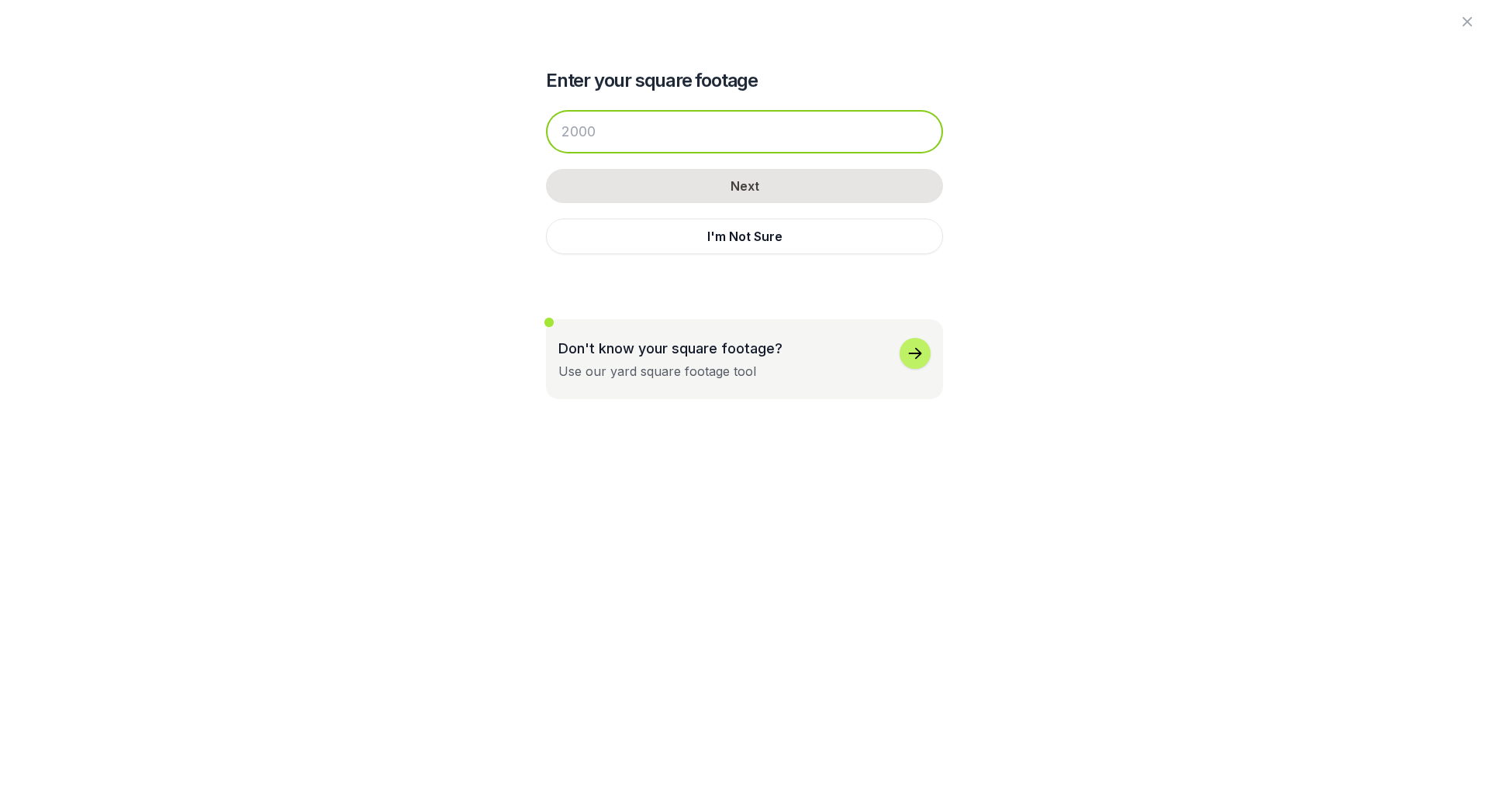
click at [654, 136] on input "number" at bounding box center [744, 131] width 397 height 43
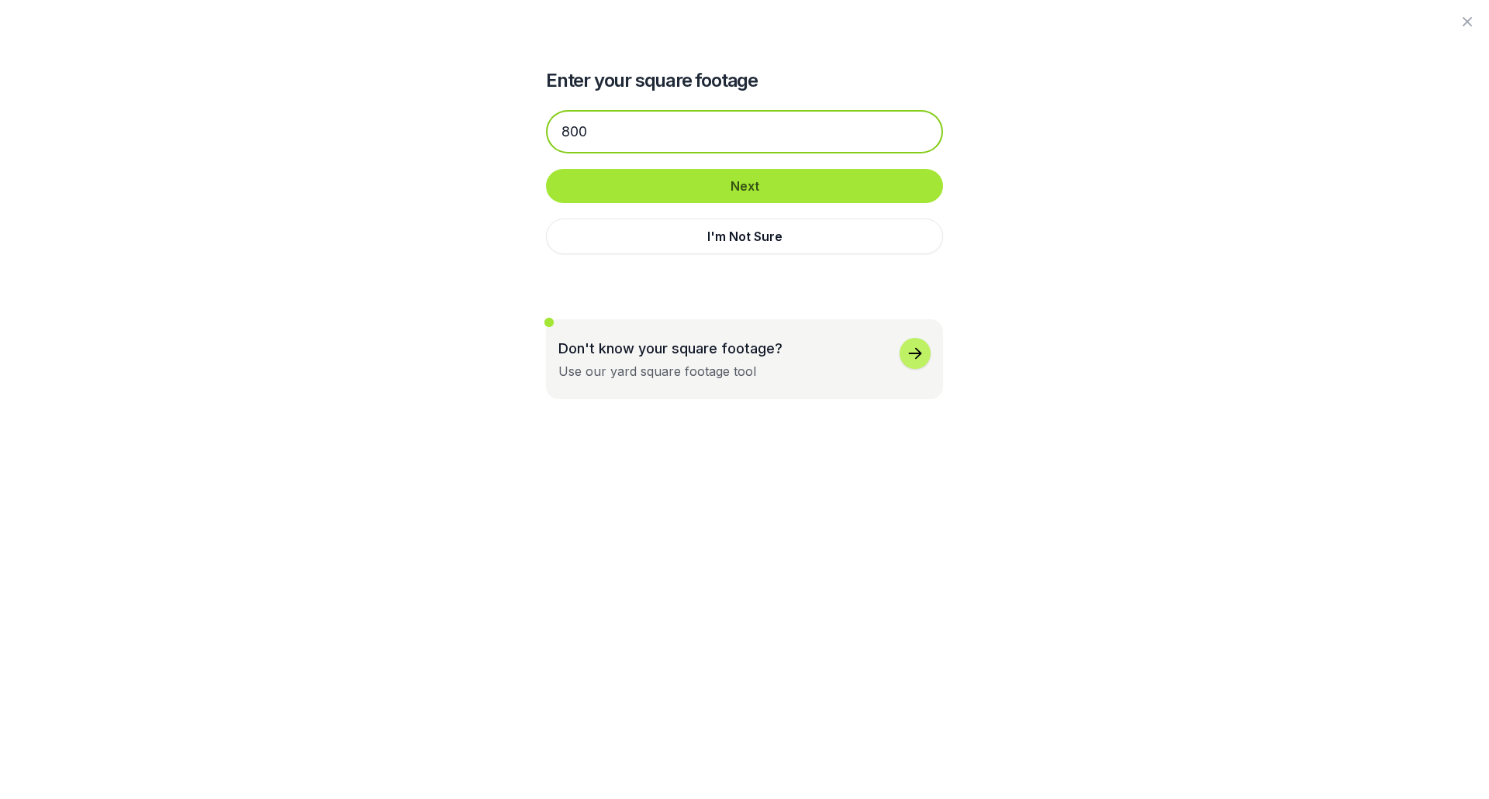
type input "800"
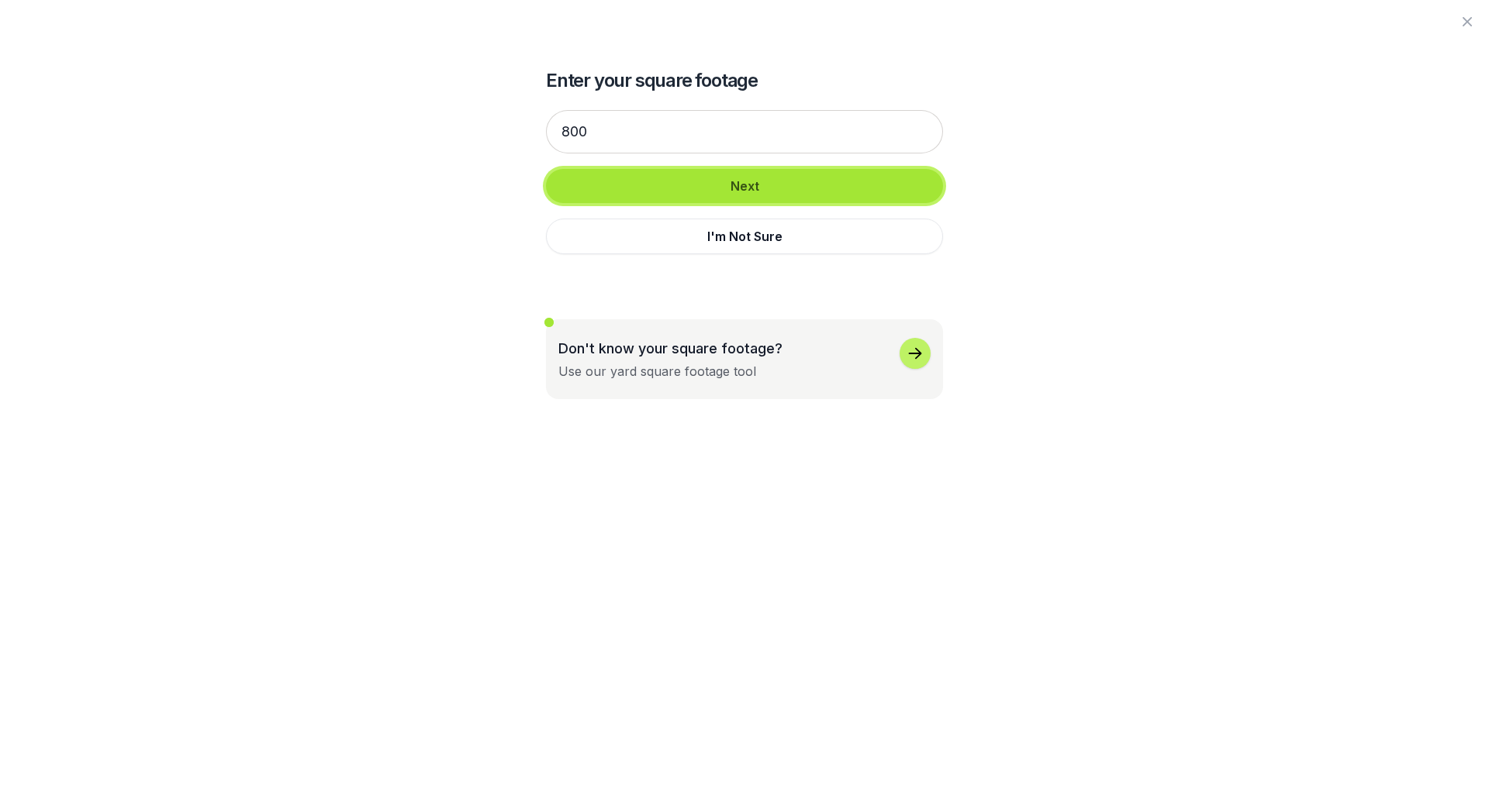
click at [710, 188] on button "Next" at bounding box center [744, 186] width 397 height 34
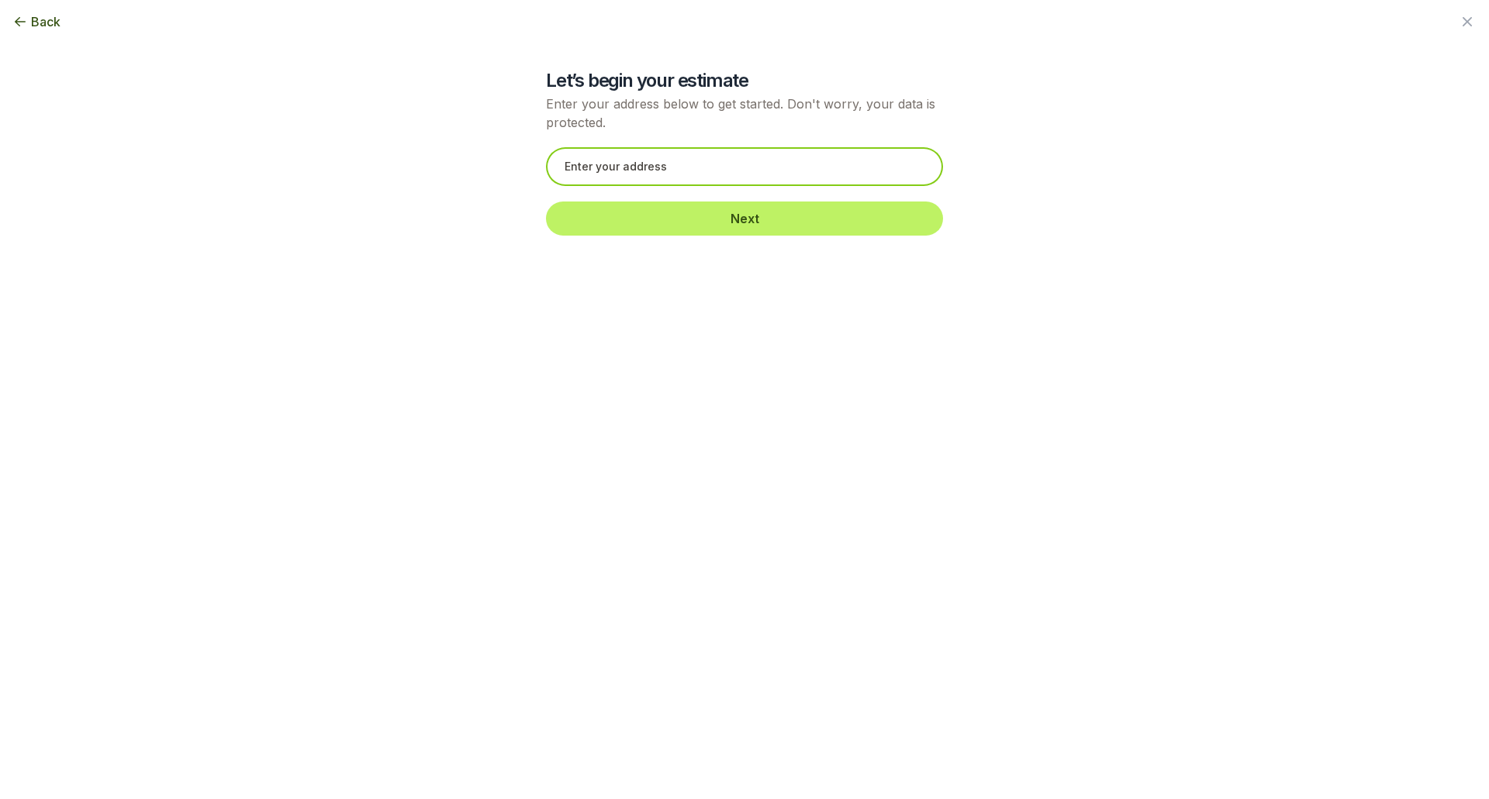
click at [707, 176] on input "text" at bounding box center [744, 166] width 397 height 39
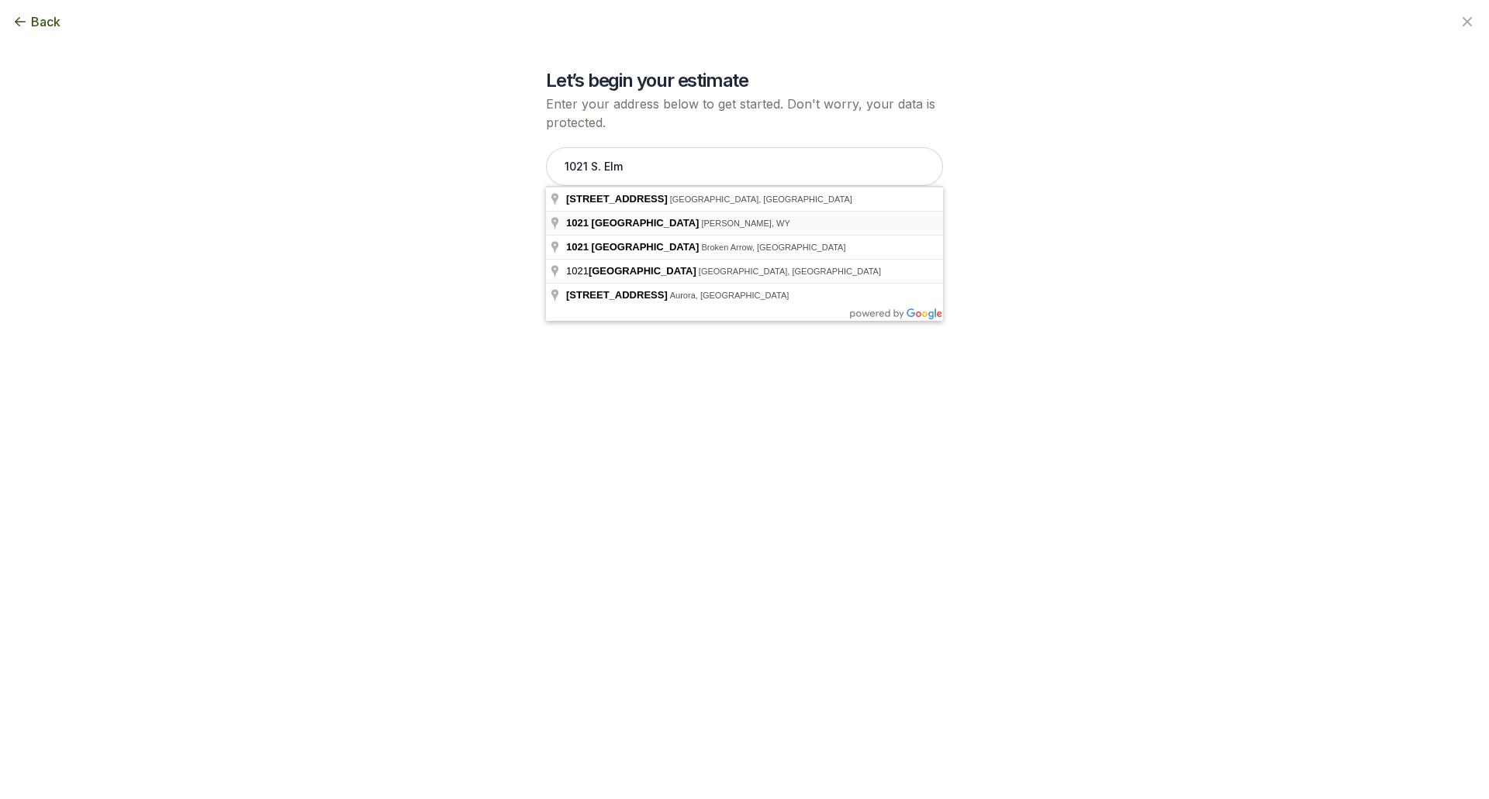
type input "[STREET_ADDRESS]"
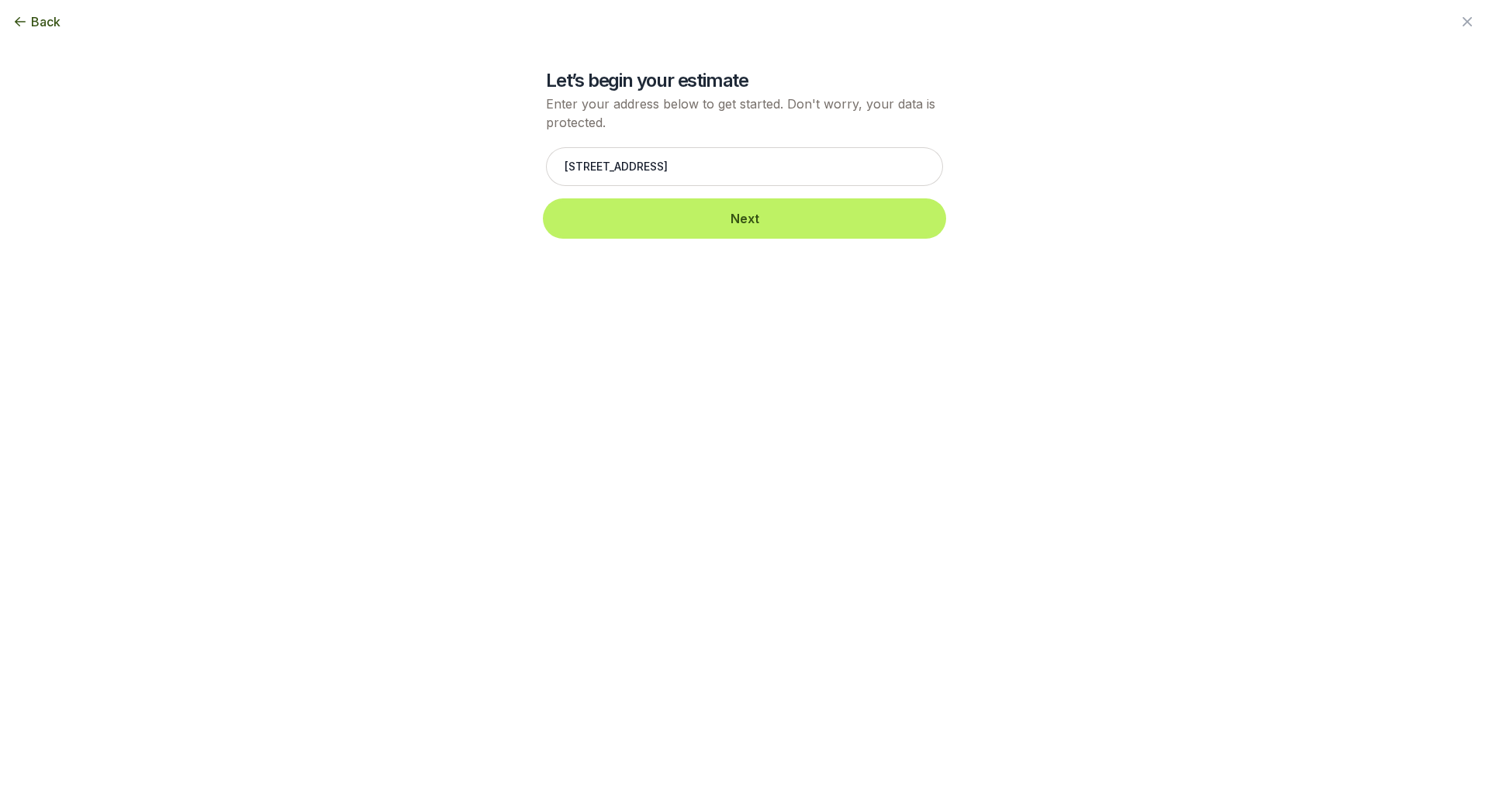
click at [686, 223] on button "Next" at bounding box center [744, 219] width 397 height 34
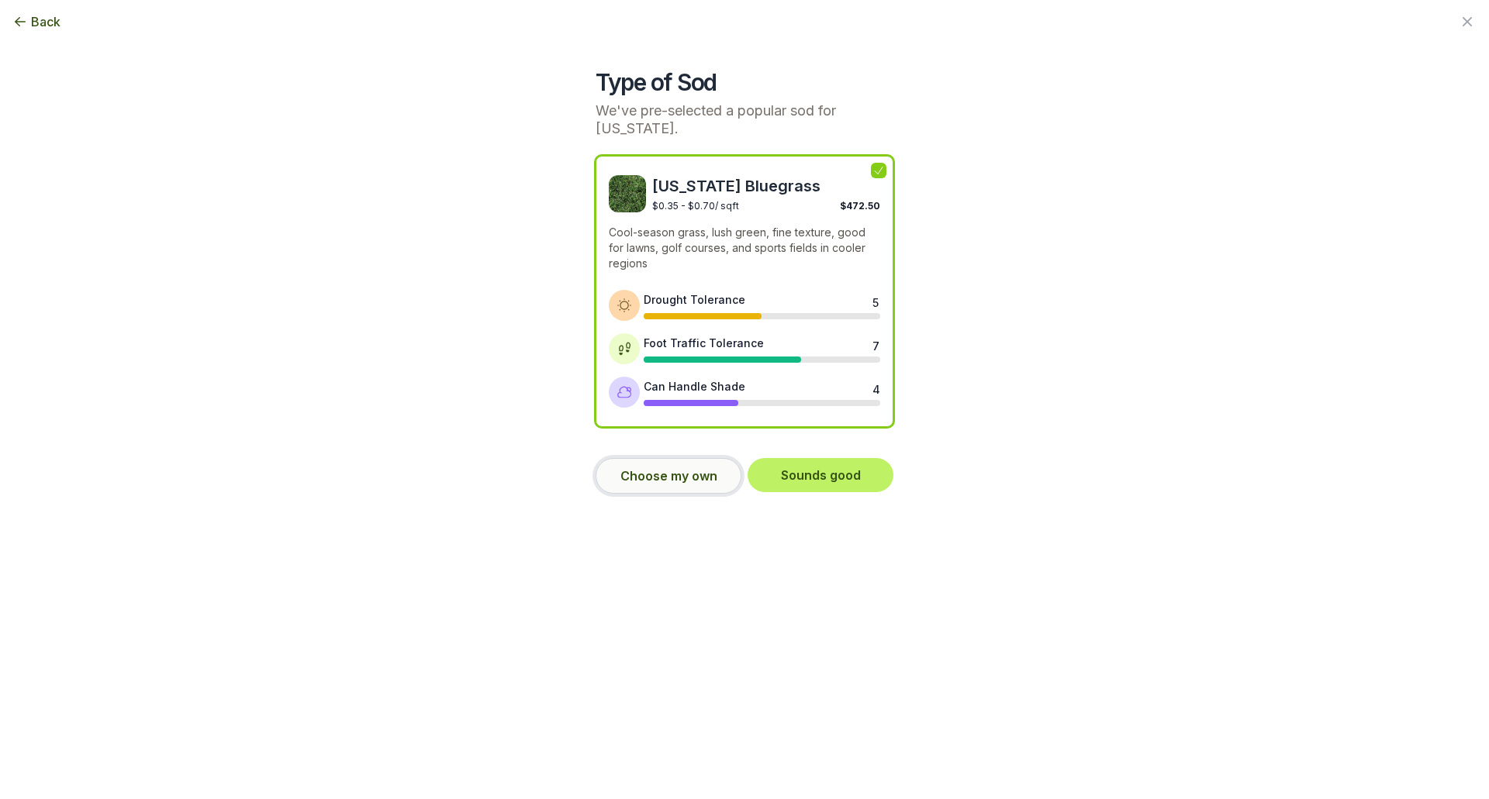
click at [671, 478] on button "Choose my own" at bounding box center [668, 476] width 146 height 36
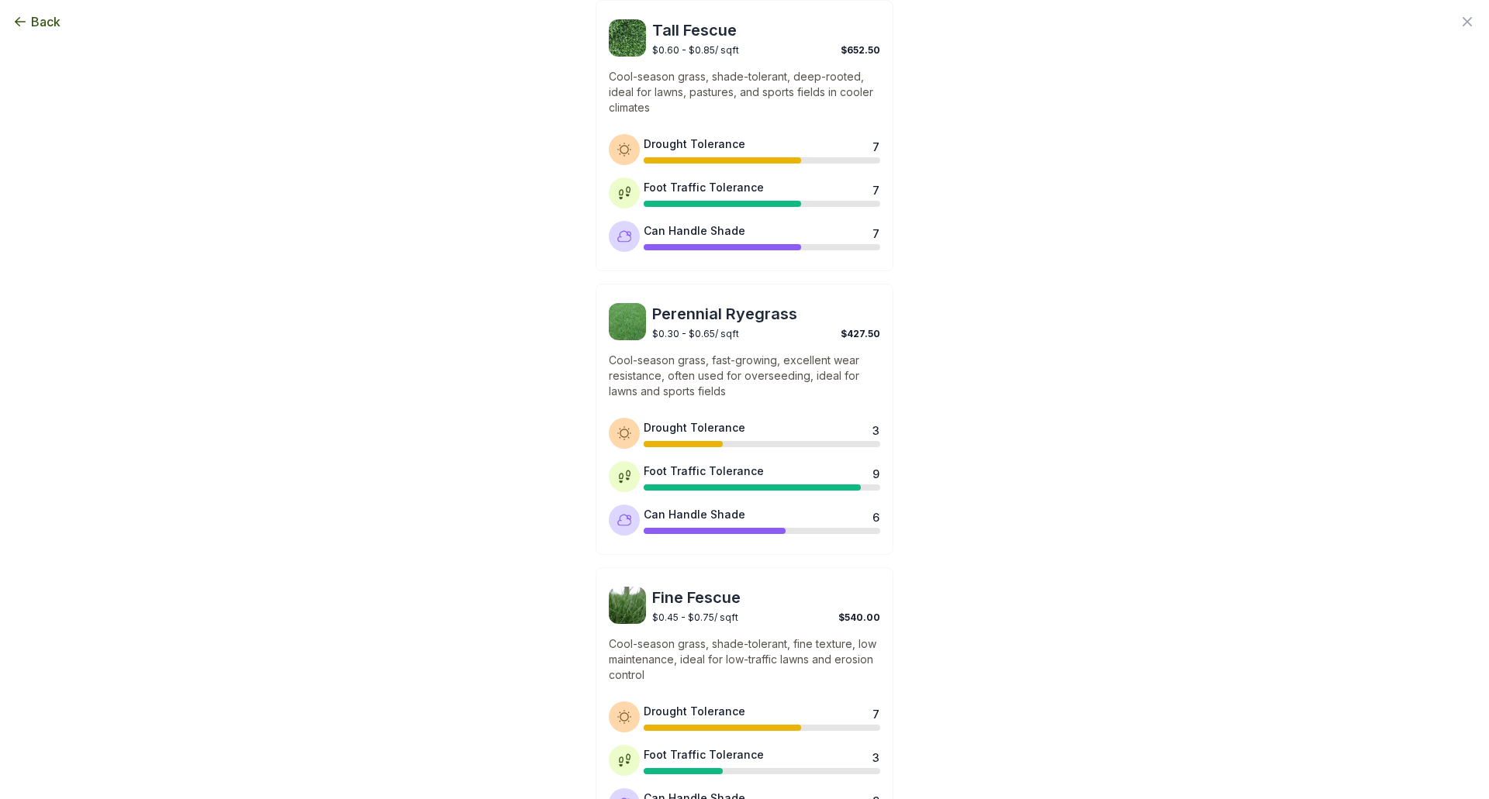
scroll to position [465, 0]
